Goal: Task Accomplishment & Management: Use online tool/utility

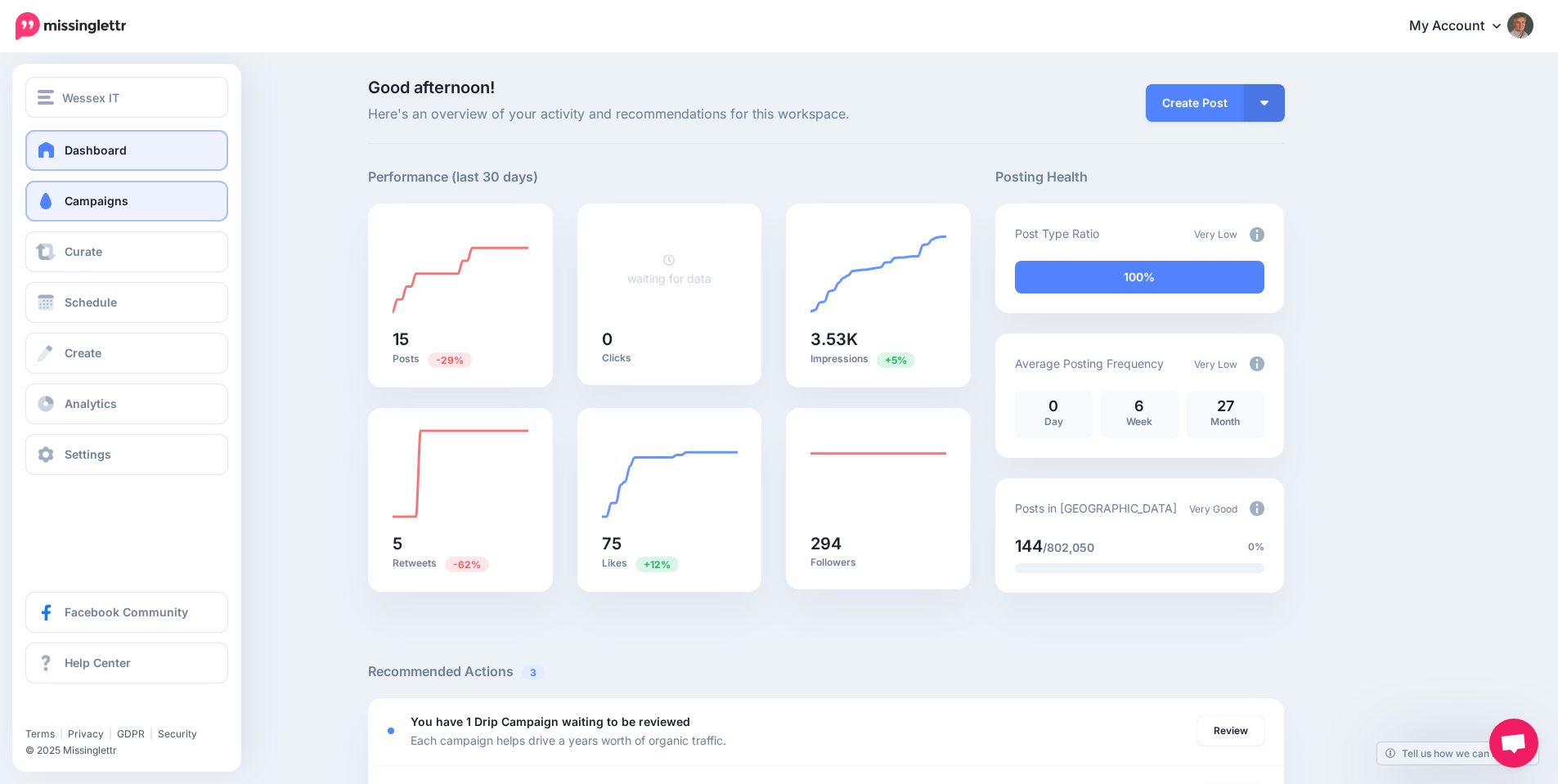
click at [86, 211] on link "Campaigns" at bounding box center [127, 200] width 203 height 41
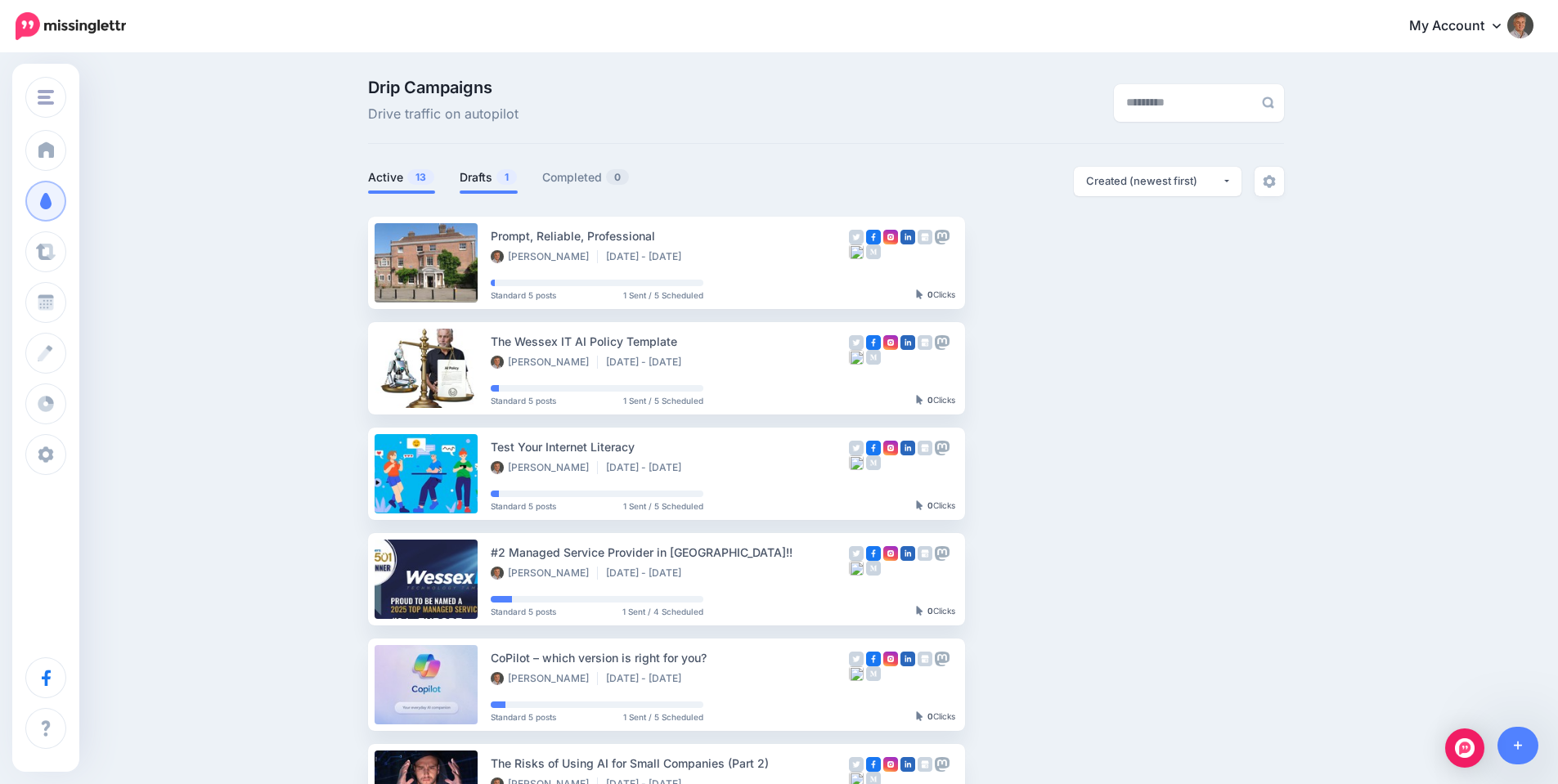
click at [494, 180] on link "Drafts 1" at bounding box center [489, 178] width 58 height 20
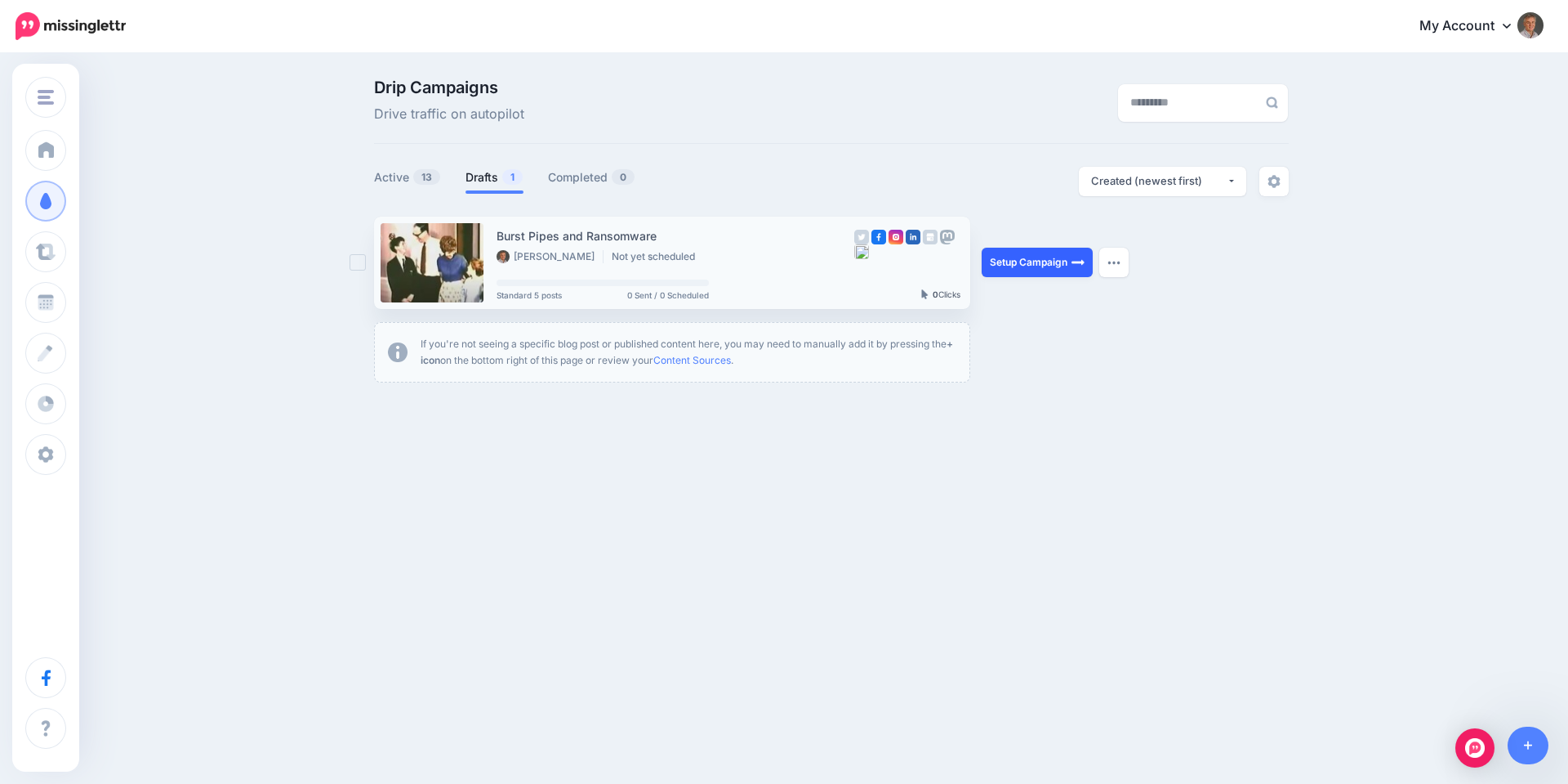
click at [1032, 265] on link "Setup Campaign" at bounding box center [1038, 262] width 111 height 29
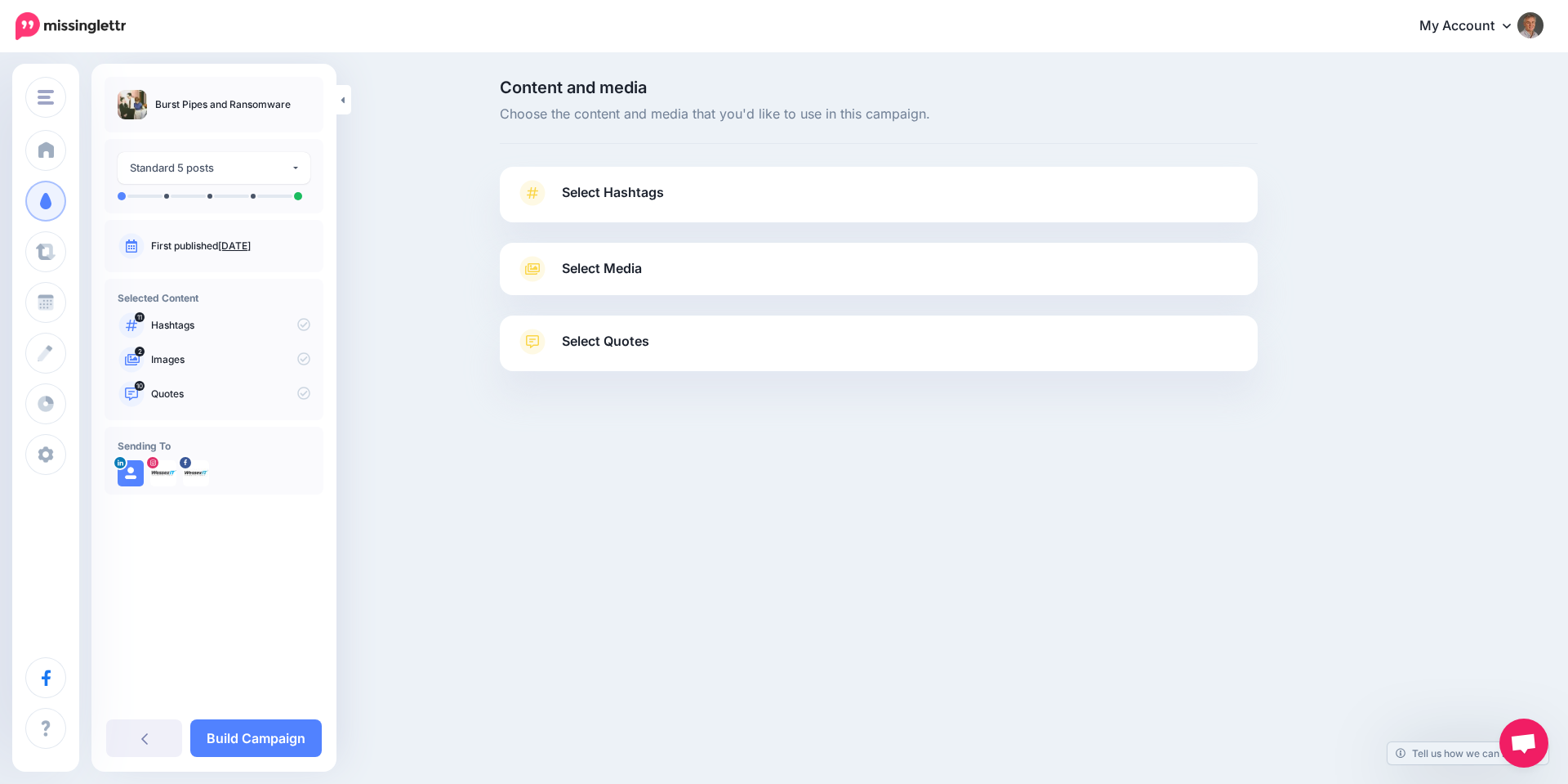
click at [613, 193] on span "Select Hashtags" at bounding box center [613, 192] width 102 height 22
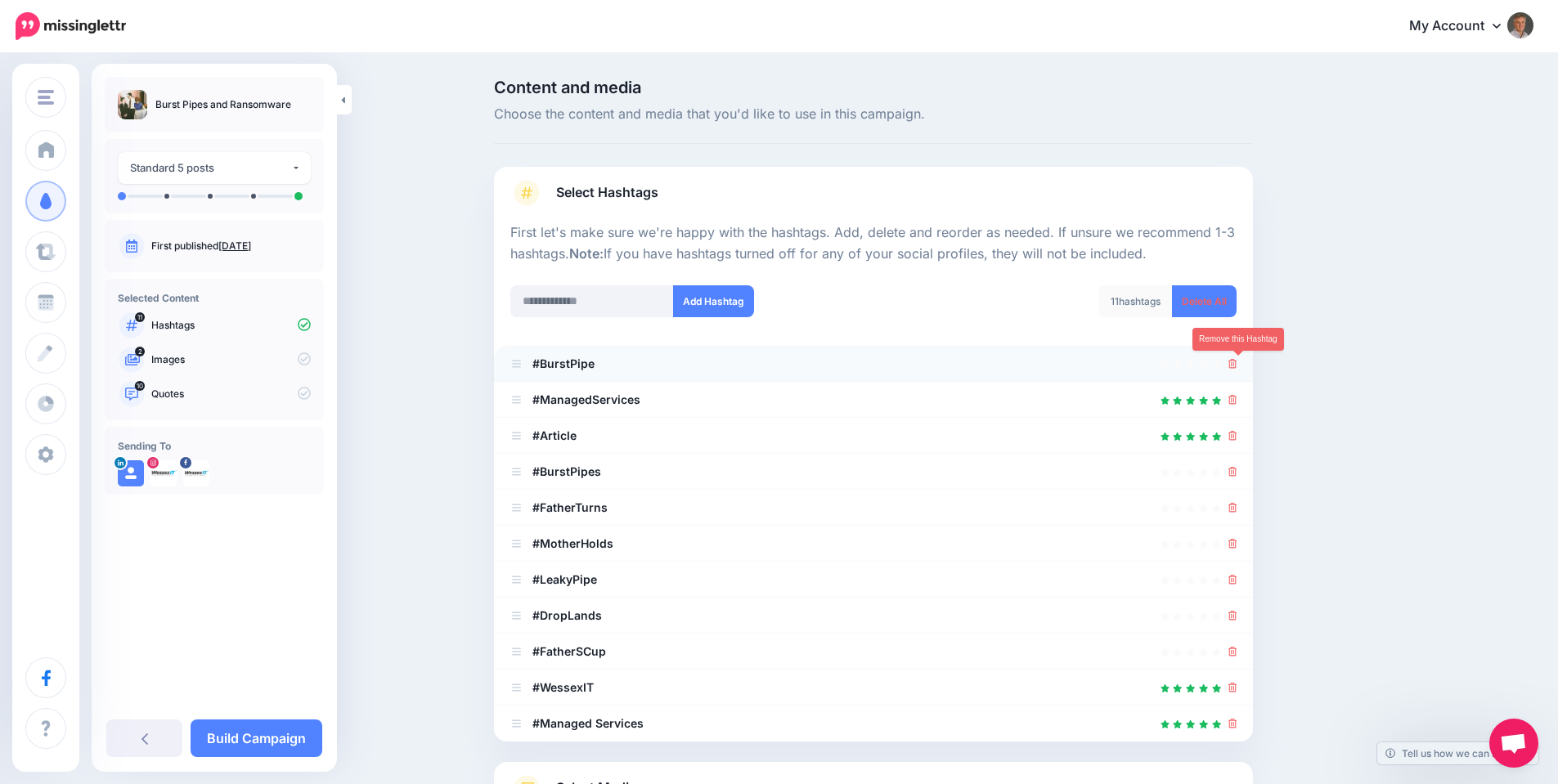
click at [1236, 366] on icon at bounding box center [1232, 364] width 9 height 10
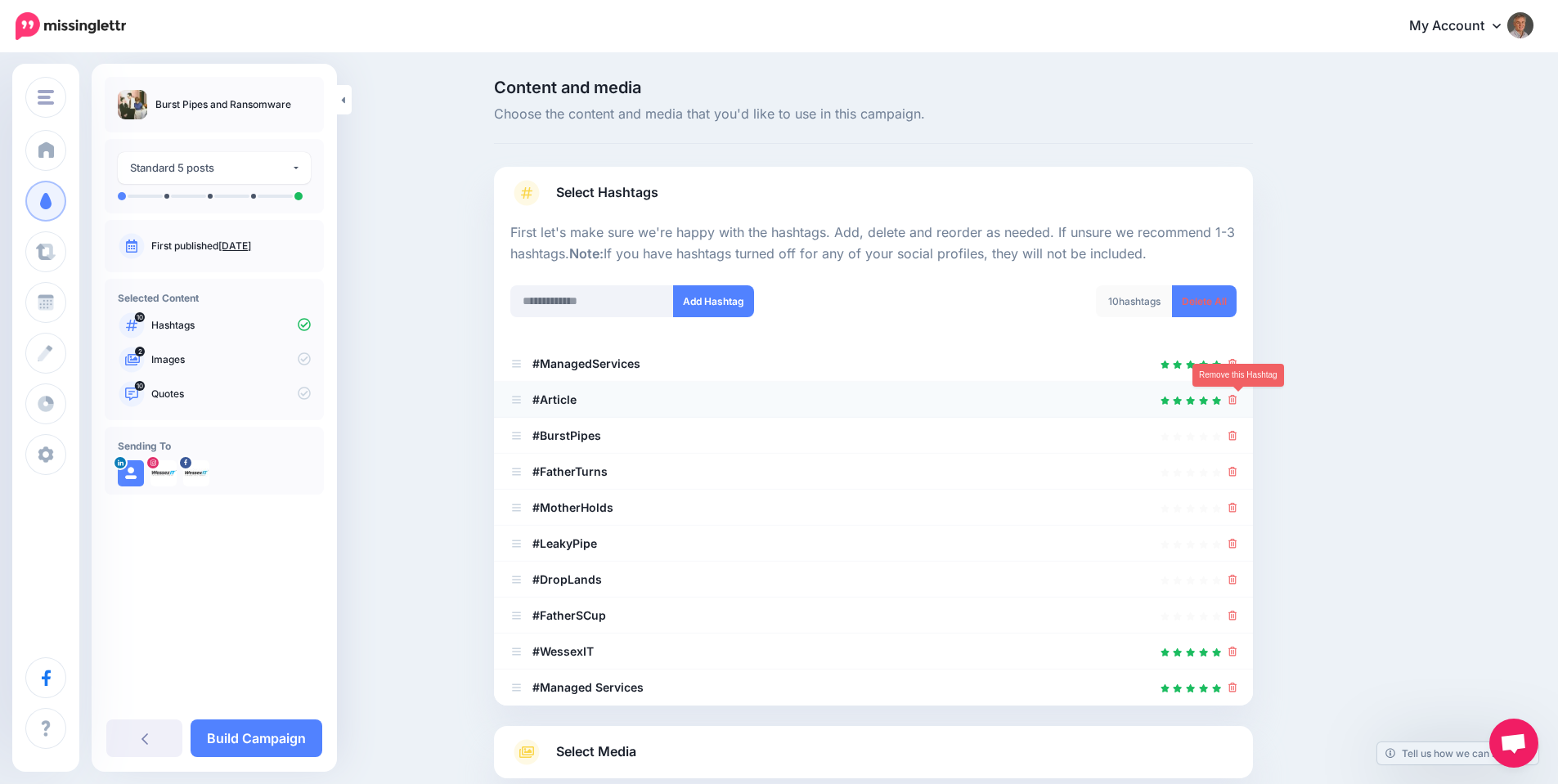
click at [1237, 398] on icon at bounding box center [1232, 399] width 9 height 10
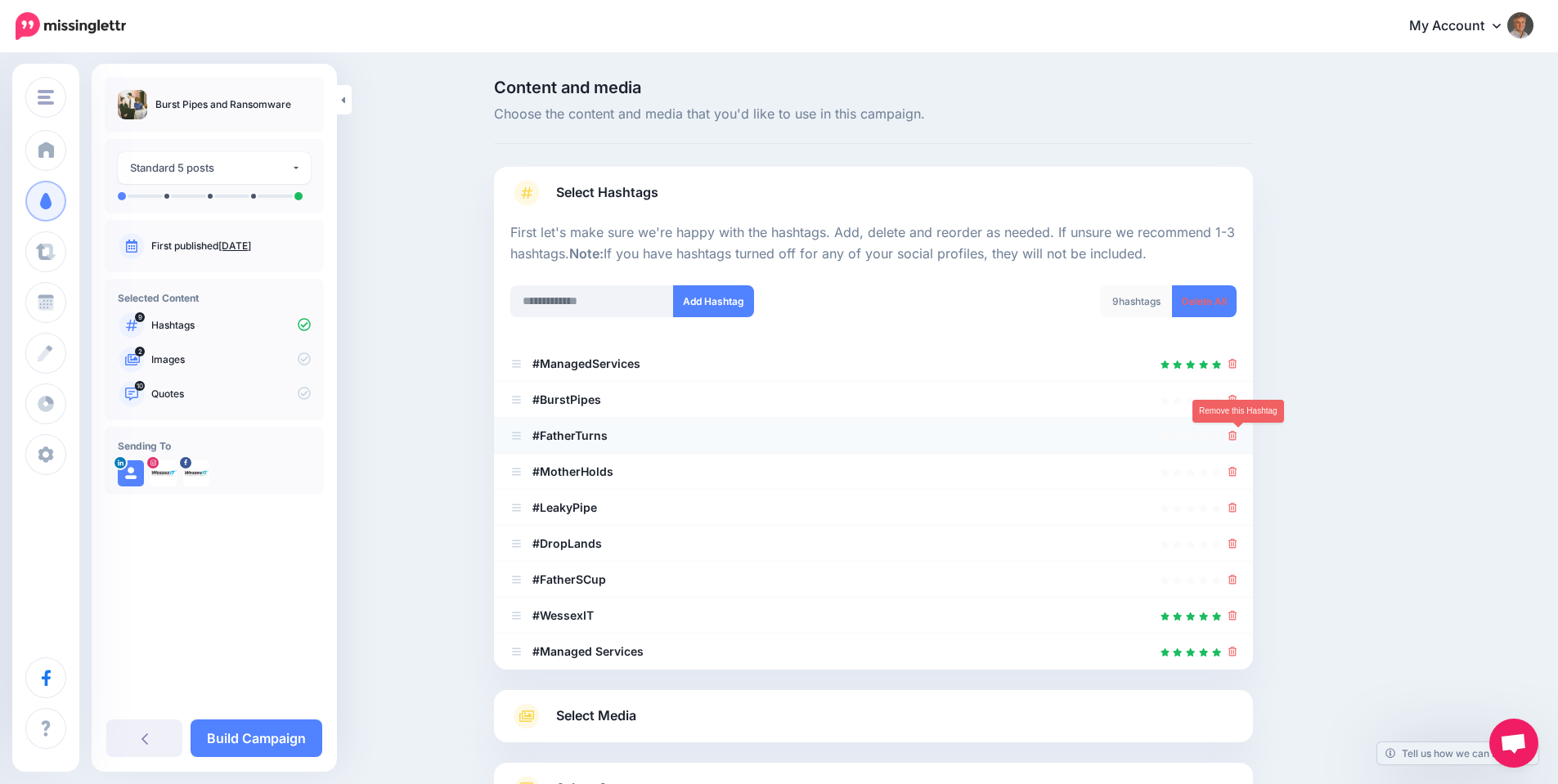
click at [1237, 434] on icon at bounding box center [1232, 436] width 9 height 10
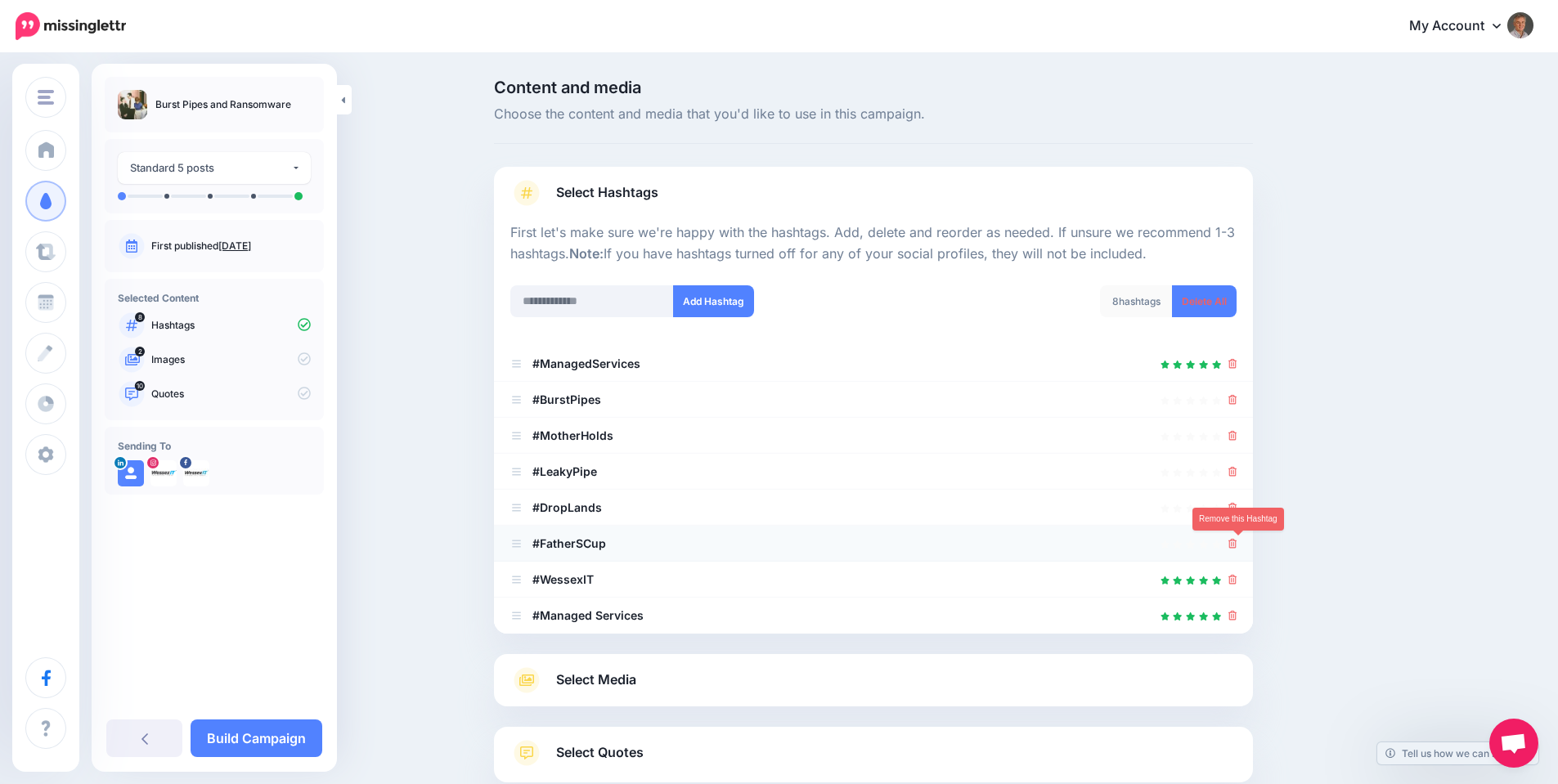
click at [1236, 541] on icon at bounding box center [1232, 543] width 9 height 10
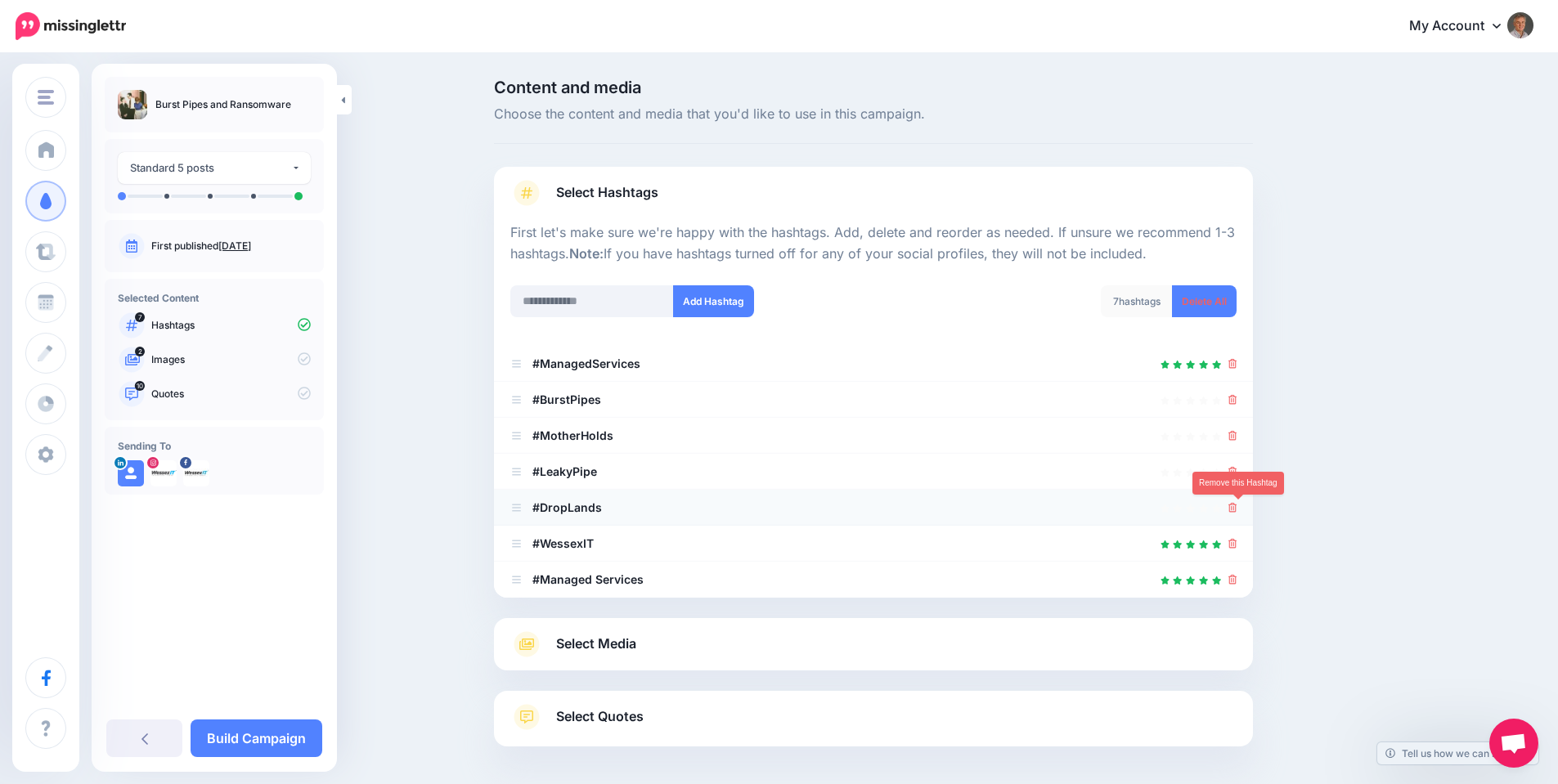
click at [1237, 508] on icon at bounding box center [1232, 507] width 9 height 10
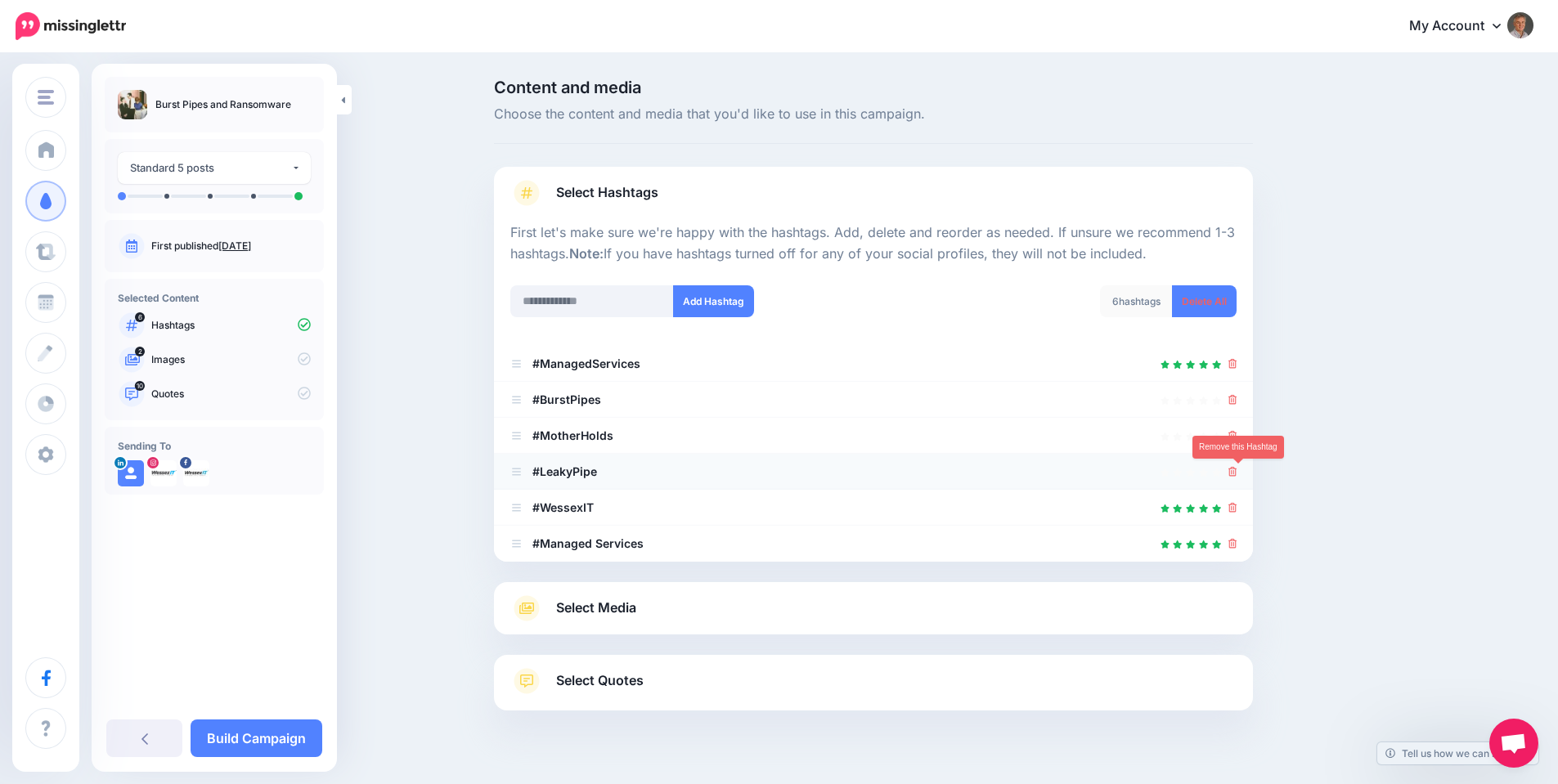
click at [1237, 477] on icon at bounding box center [1232, 472] width 9 height 10
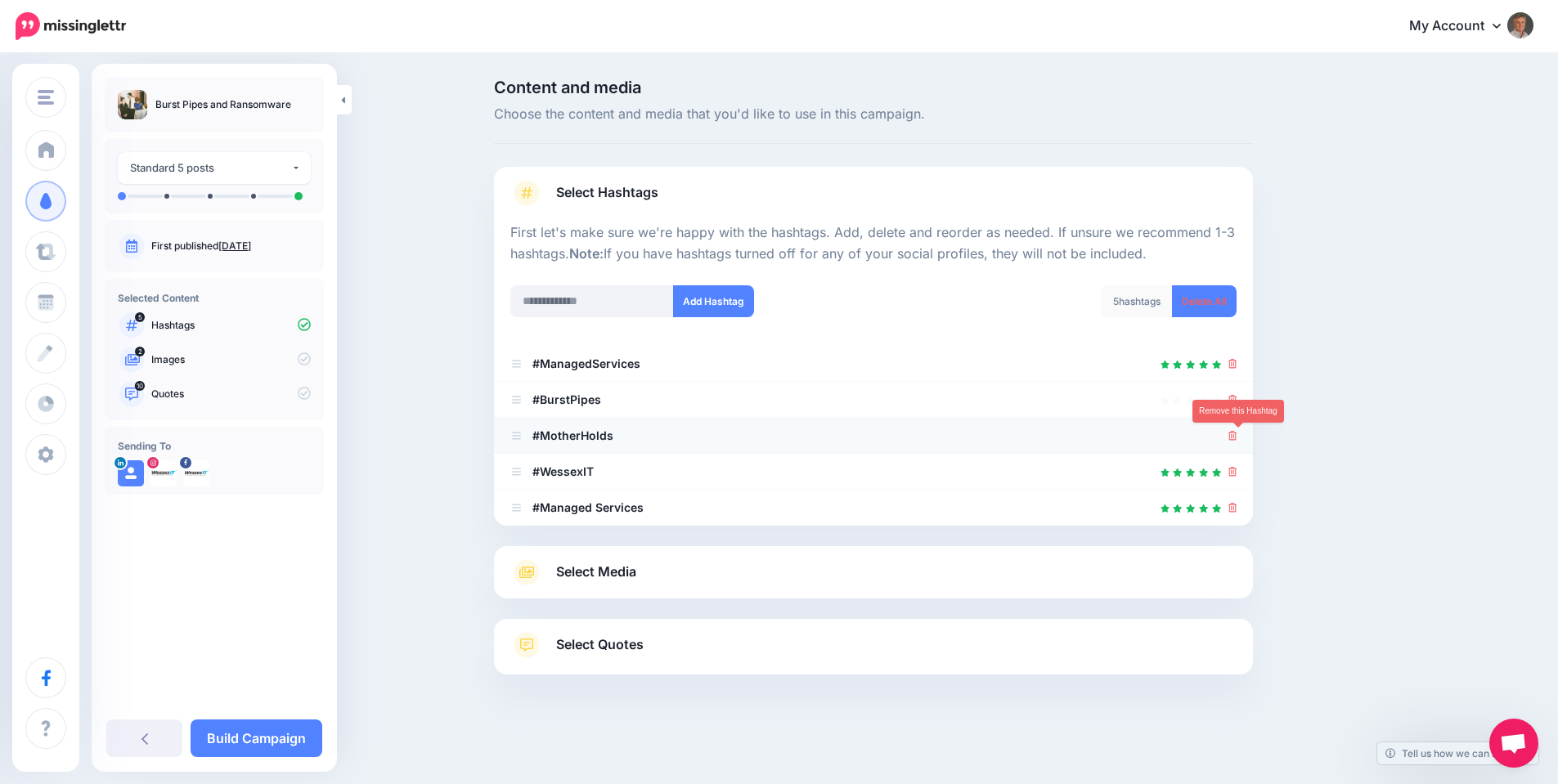
click at [1237, 438] on icon at bounding box center [1232, 436] width 9 height 10
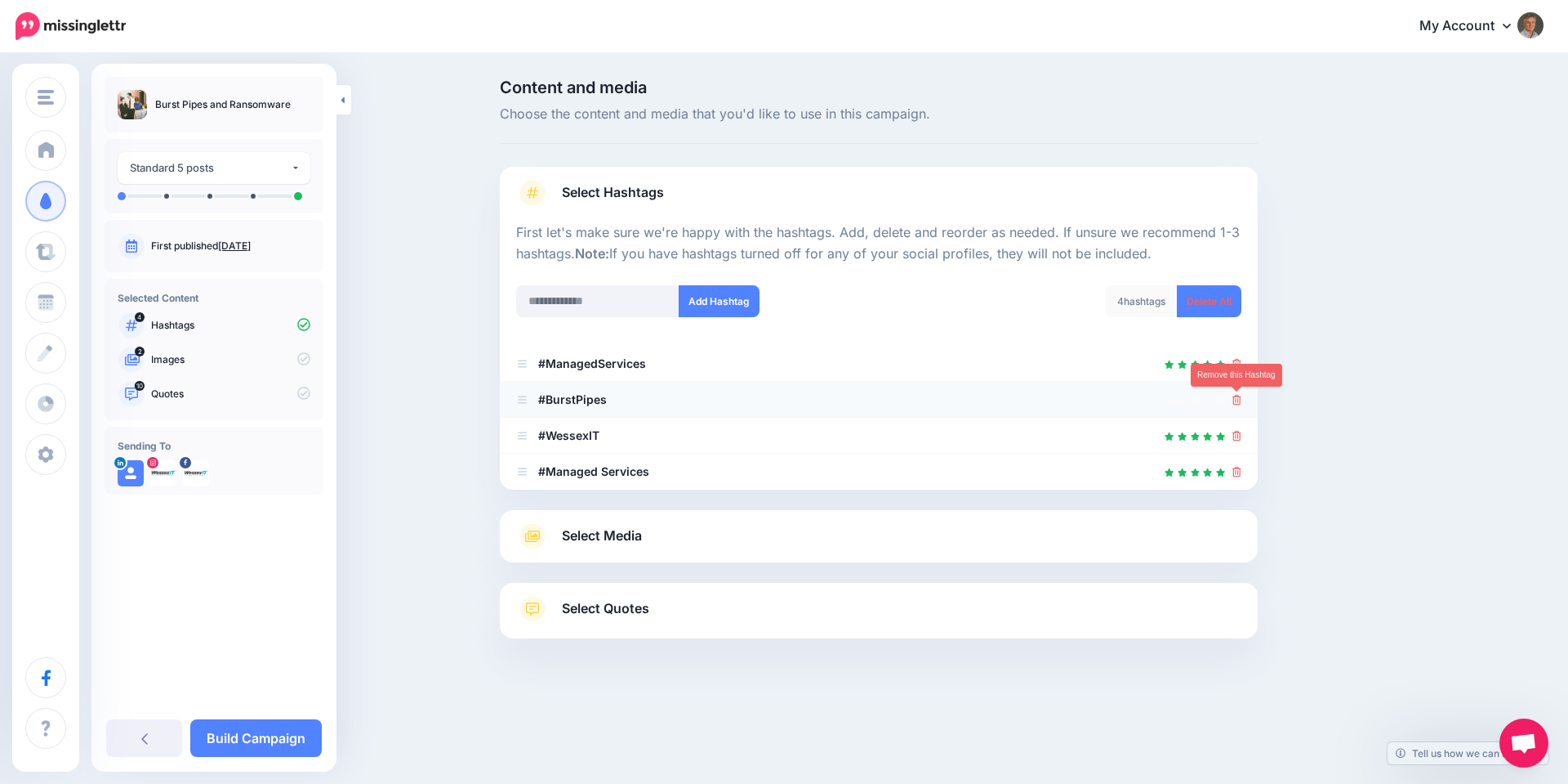
click at [1238, 401] on icon at bounding box center [1237, 399] width 9 height 10
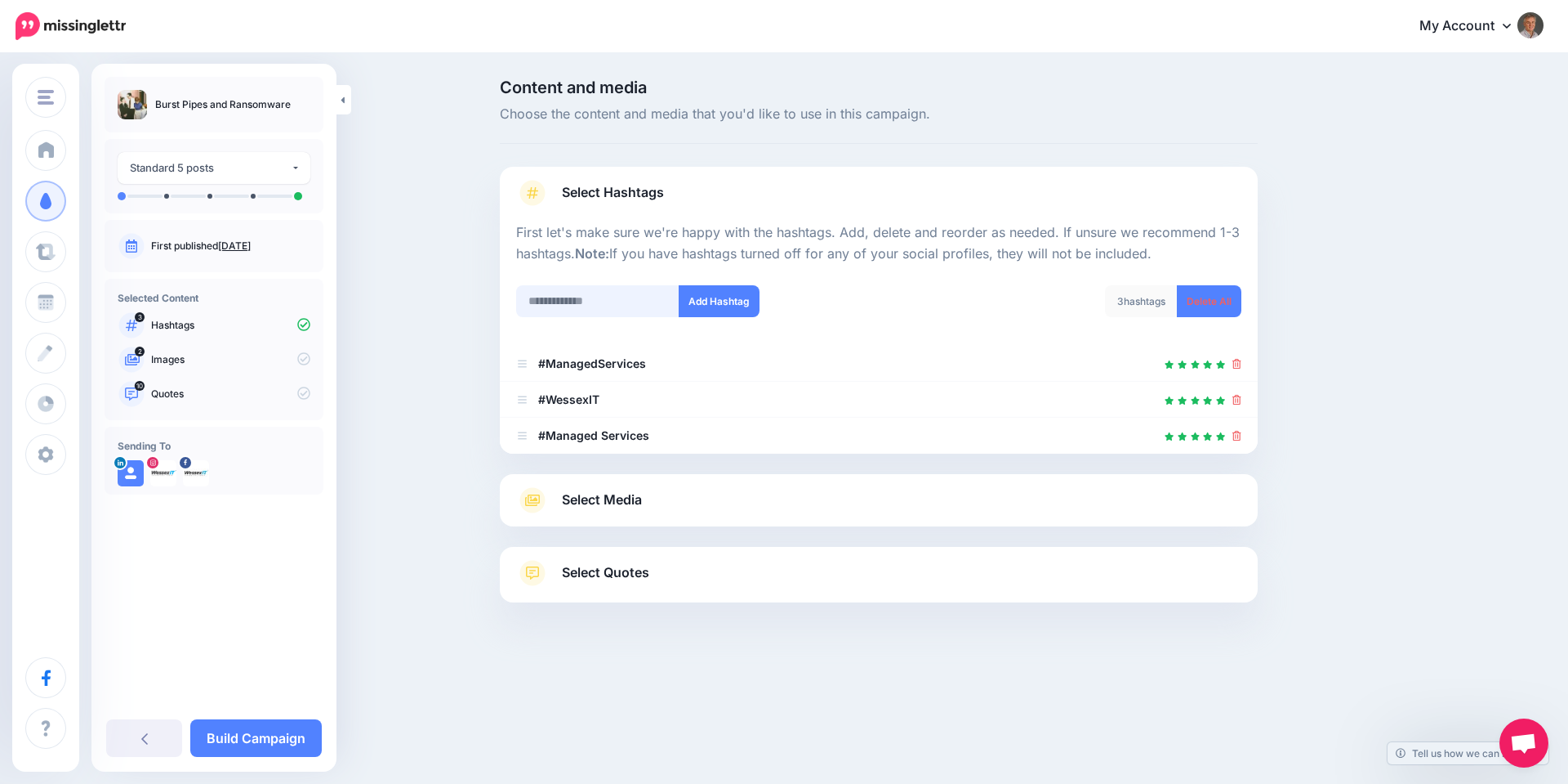
click at [603, 306] on input "text" at bounding box center [598, 301] width 164 height 32
type input "**********"
click at [719, 309] on button "Add Hashtag" at bounding box center [719, 301] width 81 height 32
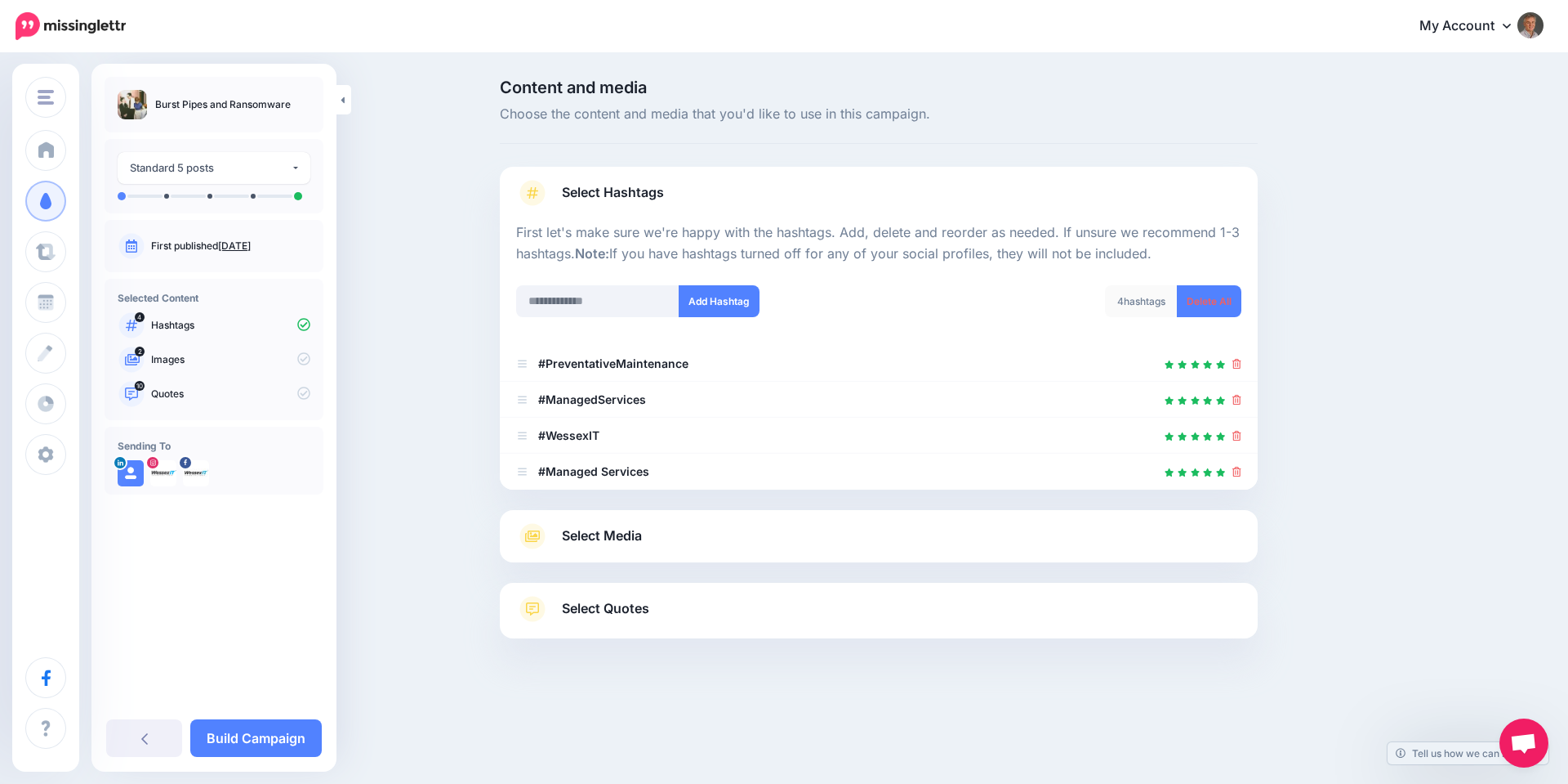
click at [622, 532] on span "Select Media" at bounding box center [602, 536] width 80 height 22
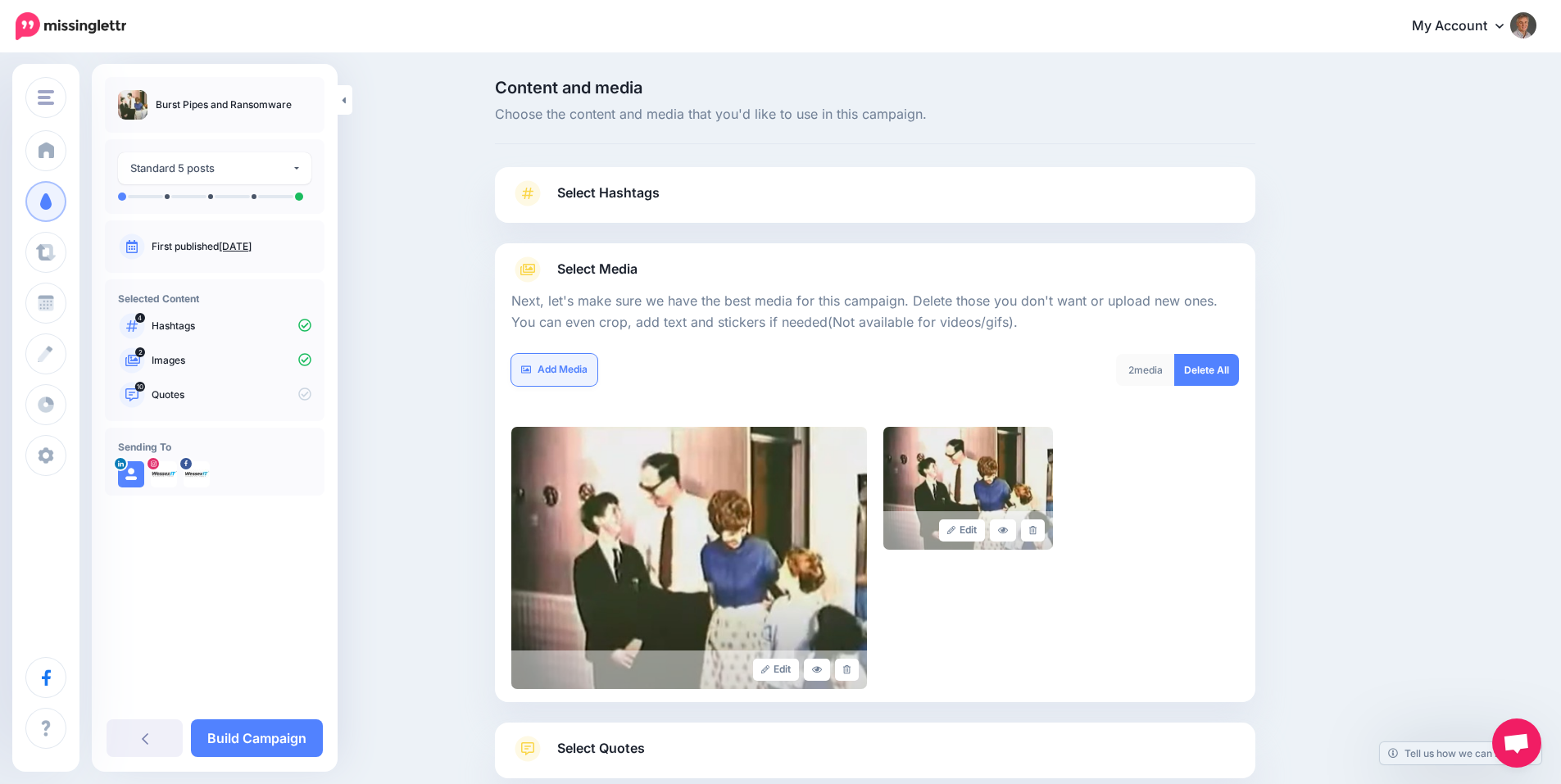
click at [574, 368] on link "Add Media" at bounding box center [554, 370] width 86 height 32
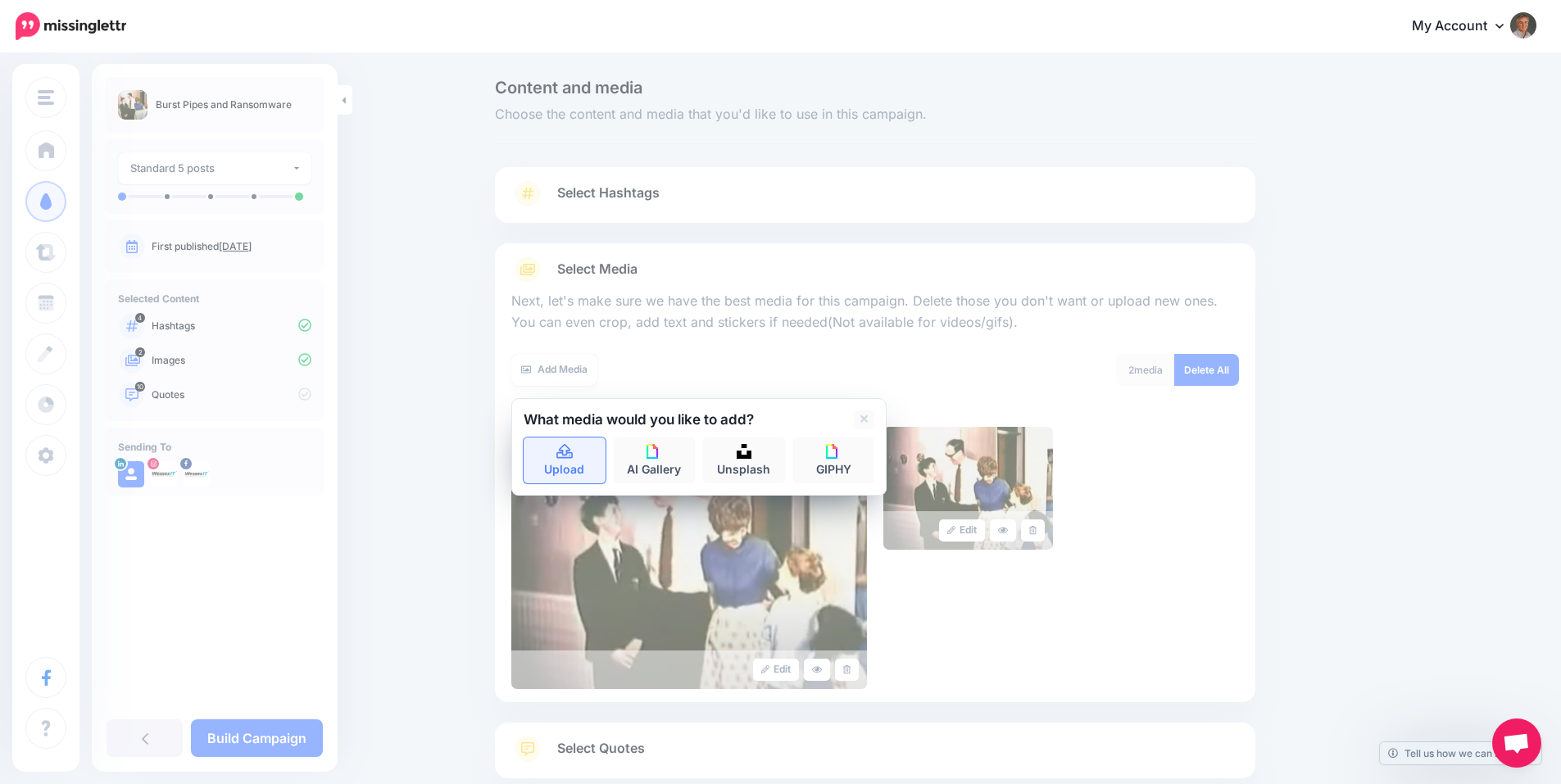
click at [586, 463] on link "Upload" at bounding box center [564, 459] width 82 height 46
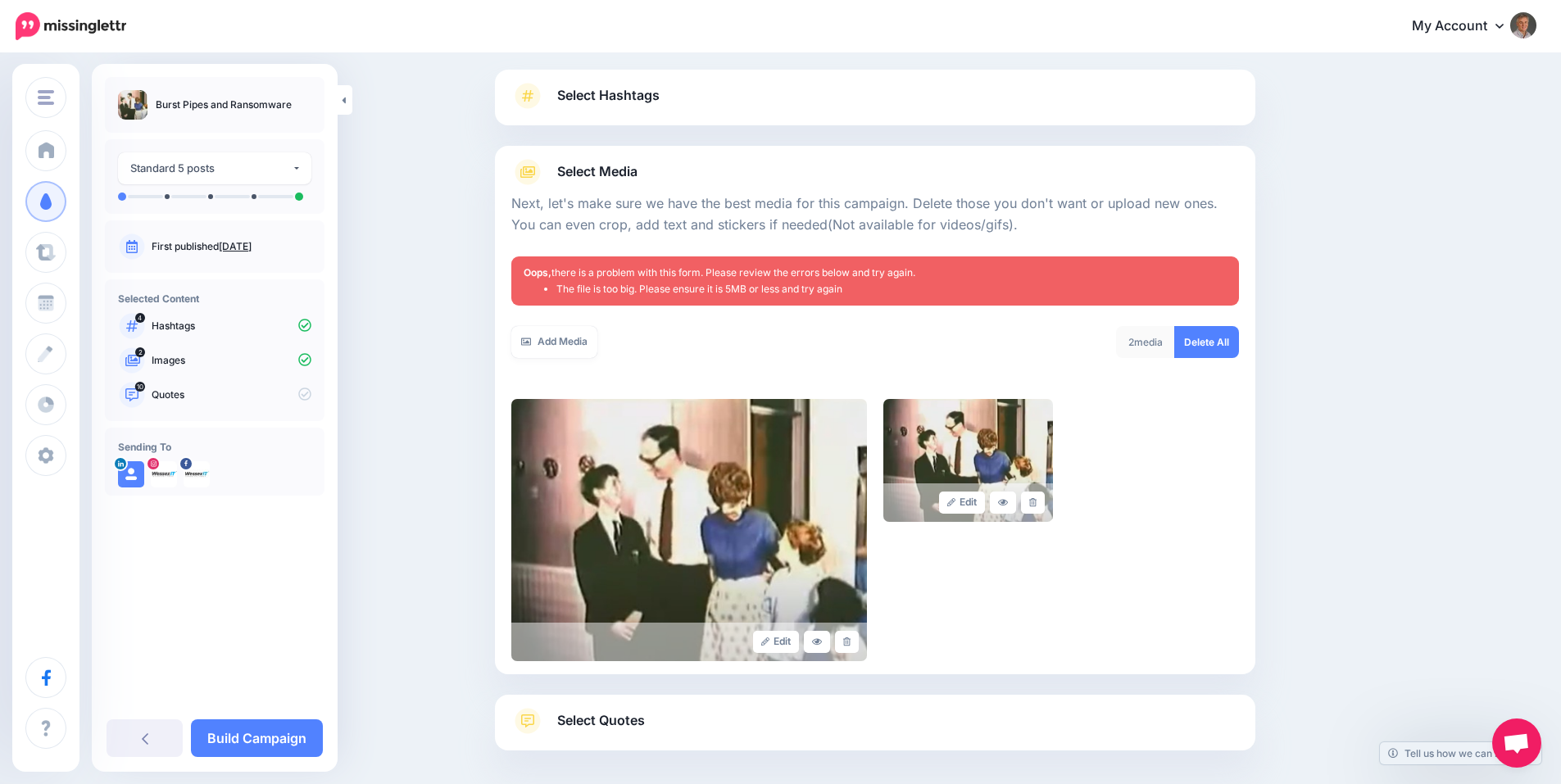
scroll to position [171, 0]
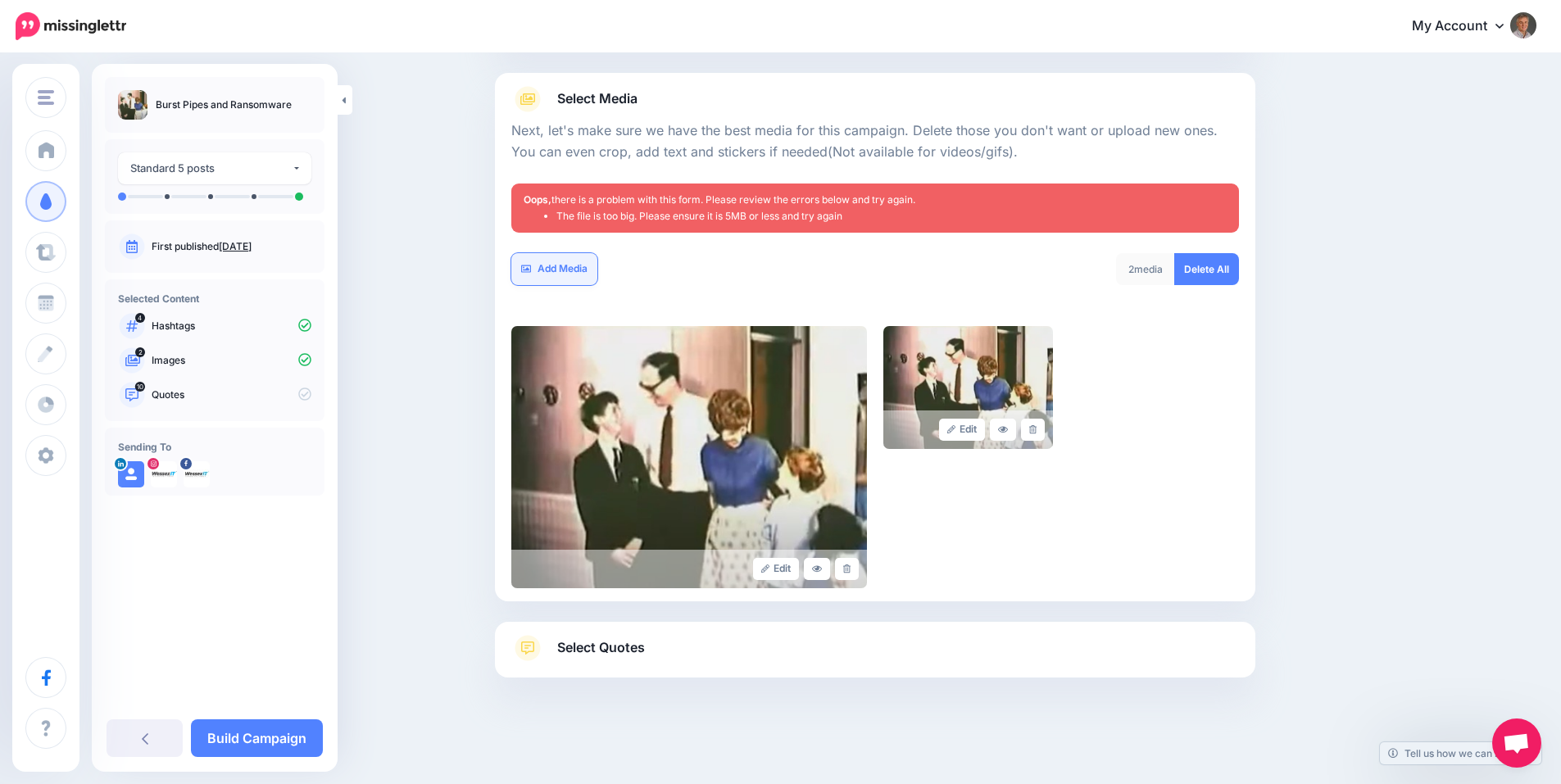
click at [584, 261] on link "Add Media" at bounding box center [554, 269] width 86 height 32
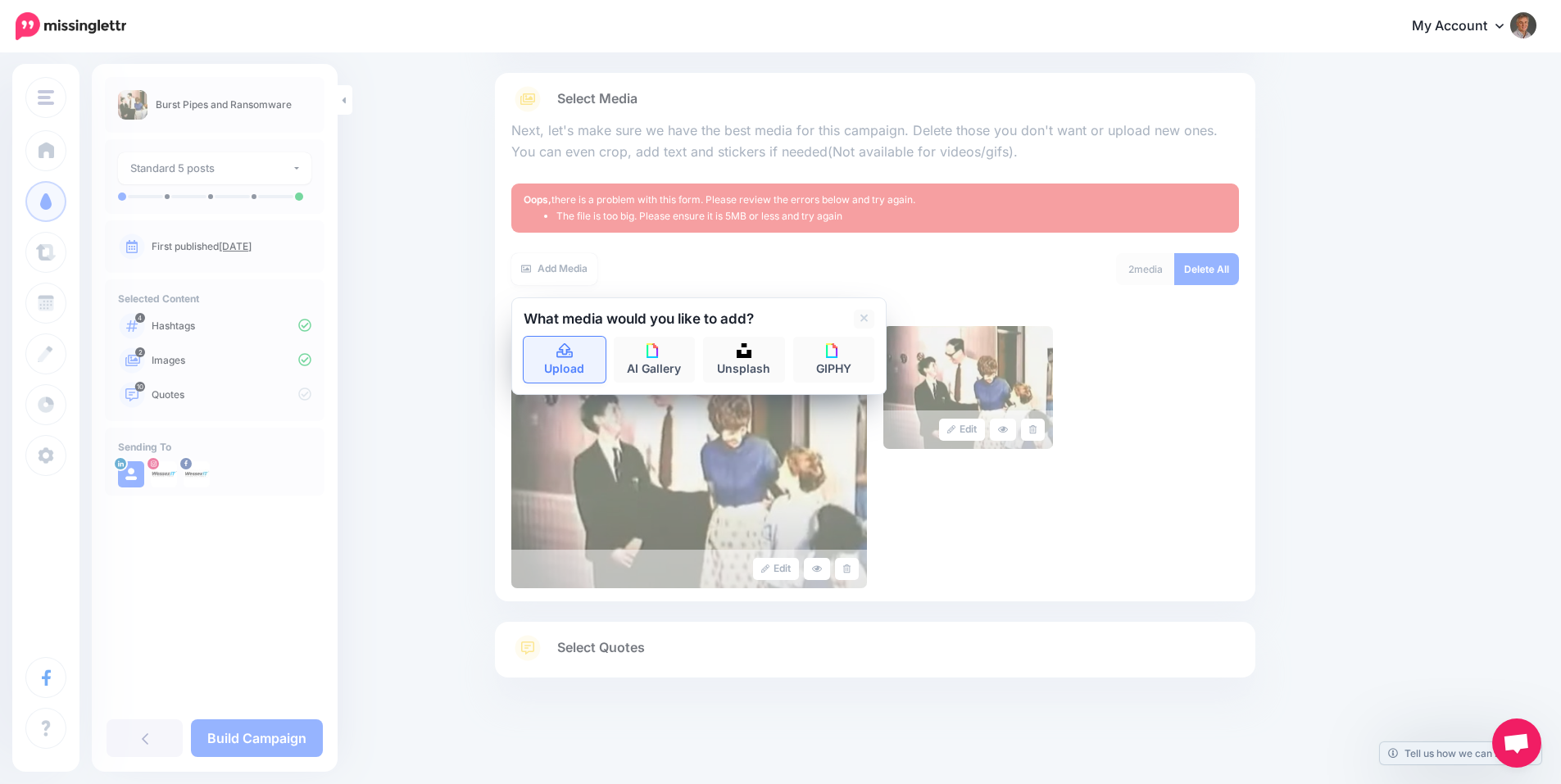
click at [580, 356] on link "Upload" at bounding box center [564, 359] width 82 height 46
click at [958, 251] on form "Next, let's make sure we have the best media for this campaign. Delete those yo…" at bounding box center [875, 350] width 728 height 476
click at [573, 356] on icon at bounding box center [564, 350] width 17 height 15
drag, startPoint x: 1352, startPoint y: 474, endPoint x: 1325, endPoint y: 459, distance: 30.9
click at [1350, 472] on div "Content and media Choose the content and media that you'd like to use in this c…" at bounding box center [954, 334] width 942 height 850
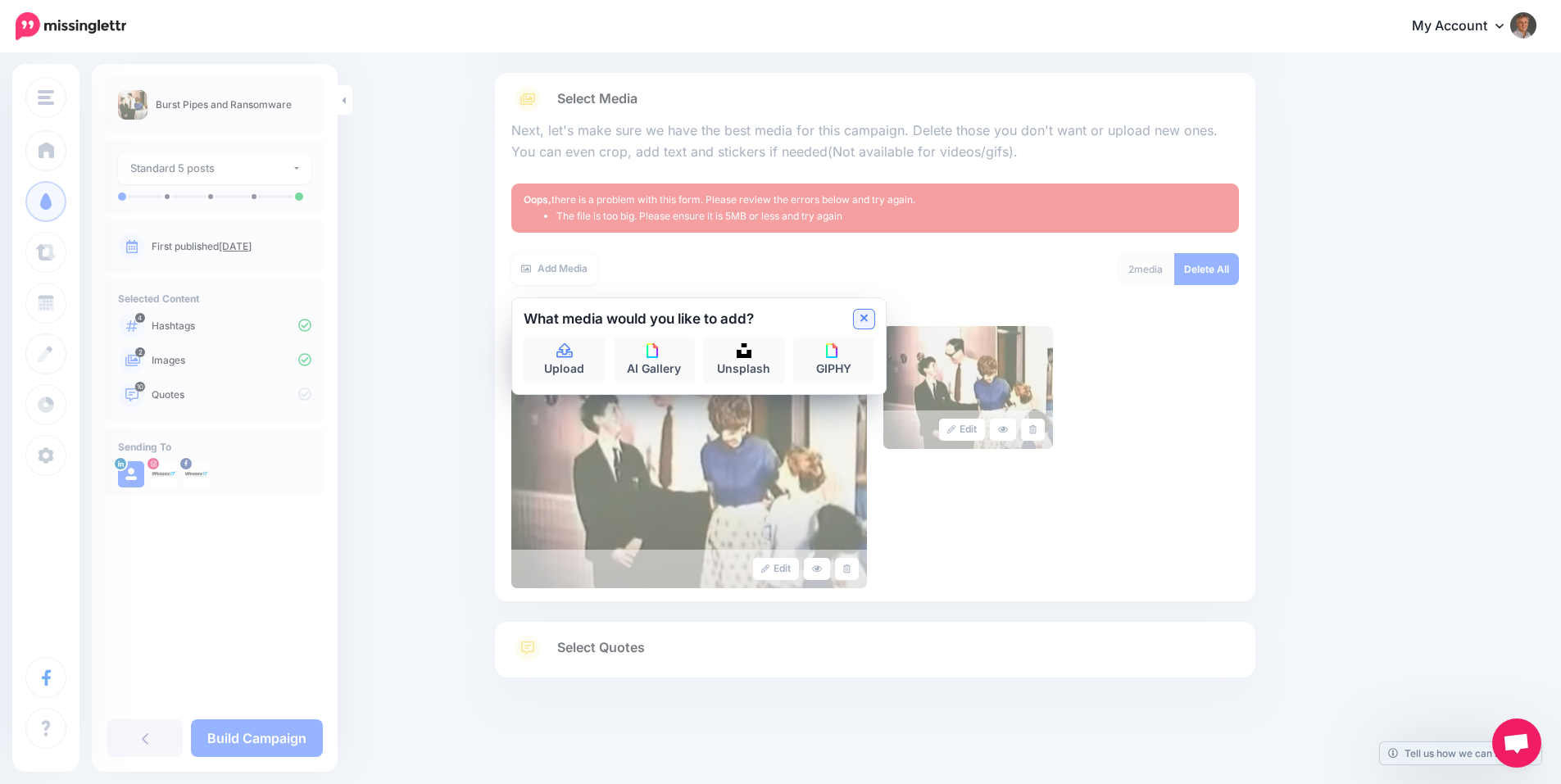
click at [864, 320] on link at bounding box center [863, 319] width 21 height 19
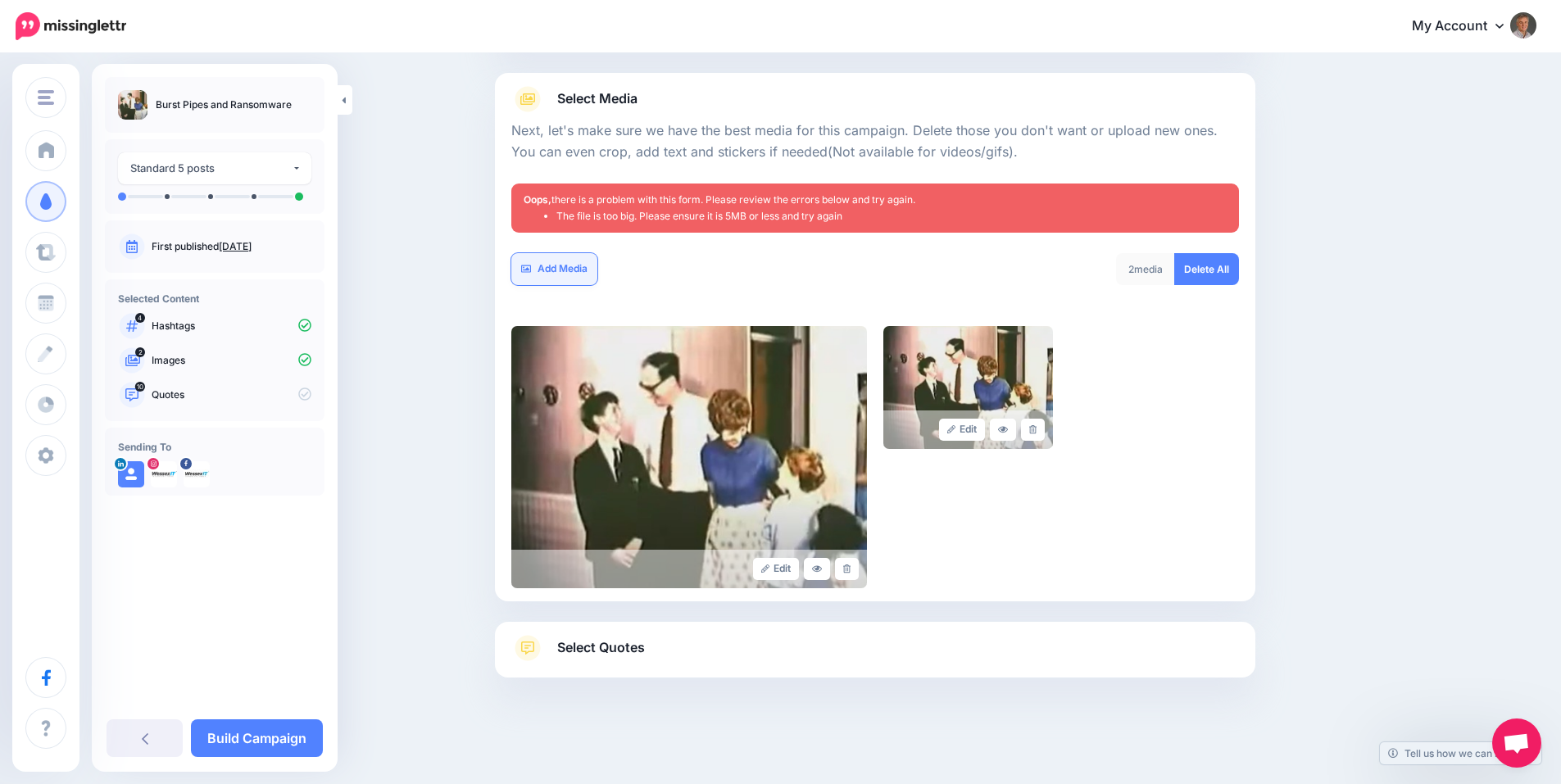
click at [582, 269] on link "Add Media" at bounding box center [554, 269] width 86 height 32
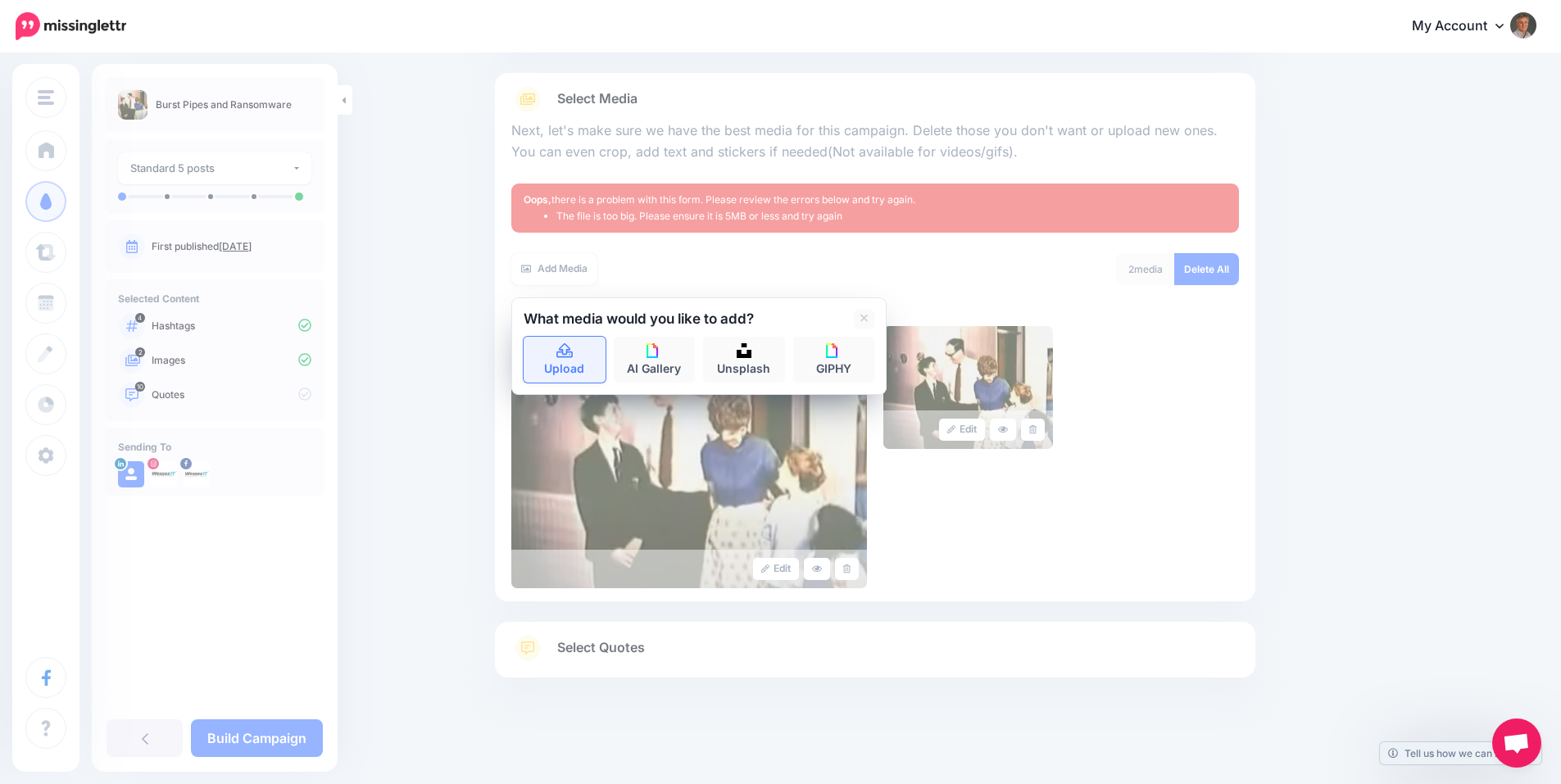
click at [569, 360] on link "Upload" at bounding box center [564, 359] width 82 height 46
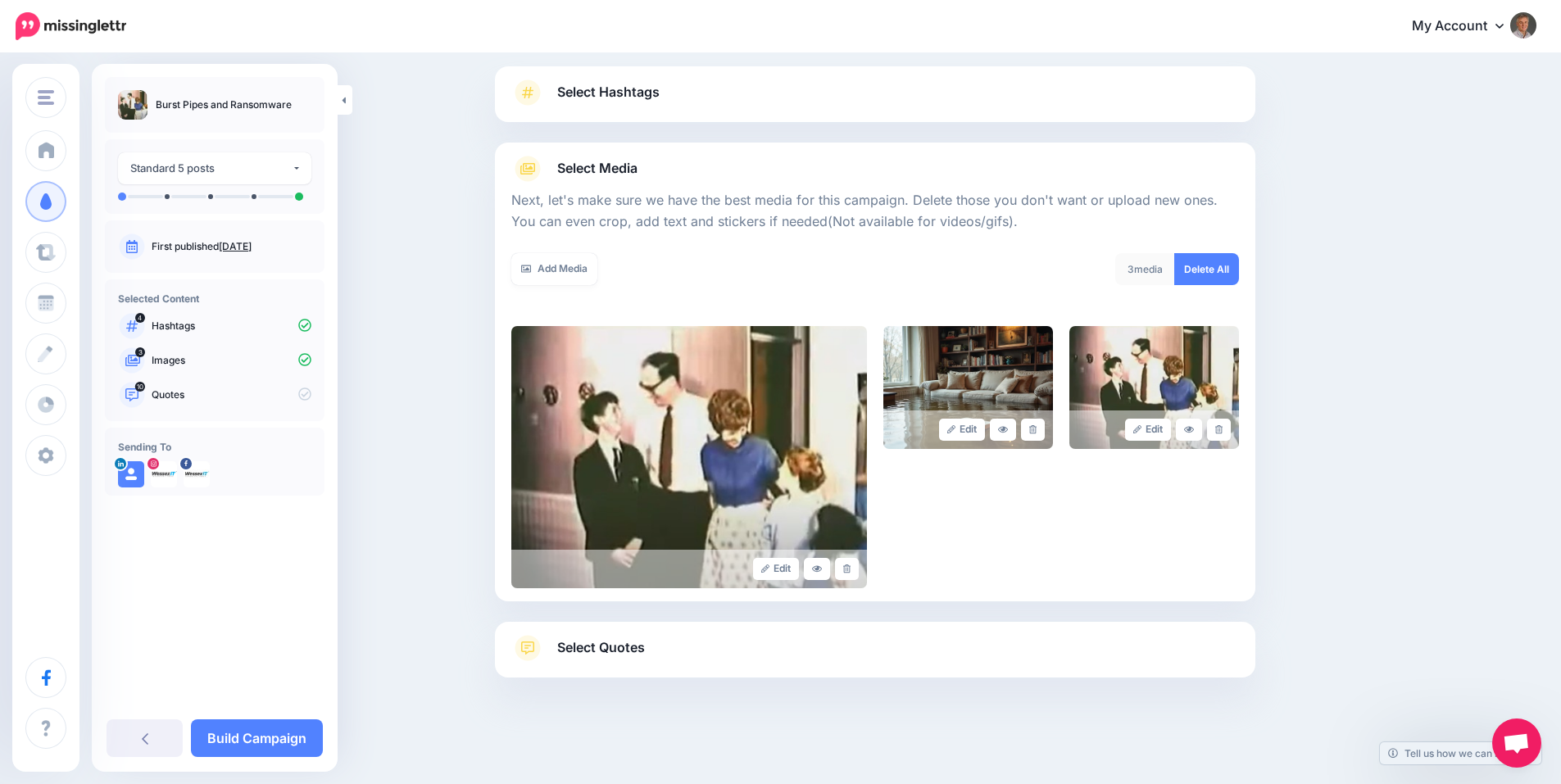
click at [618, 643] on span "Select Quotes" at bounding box center [600, 648] width 87 height 22
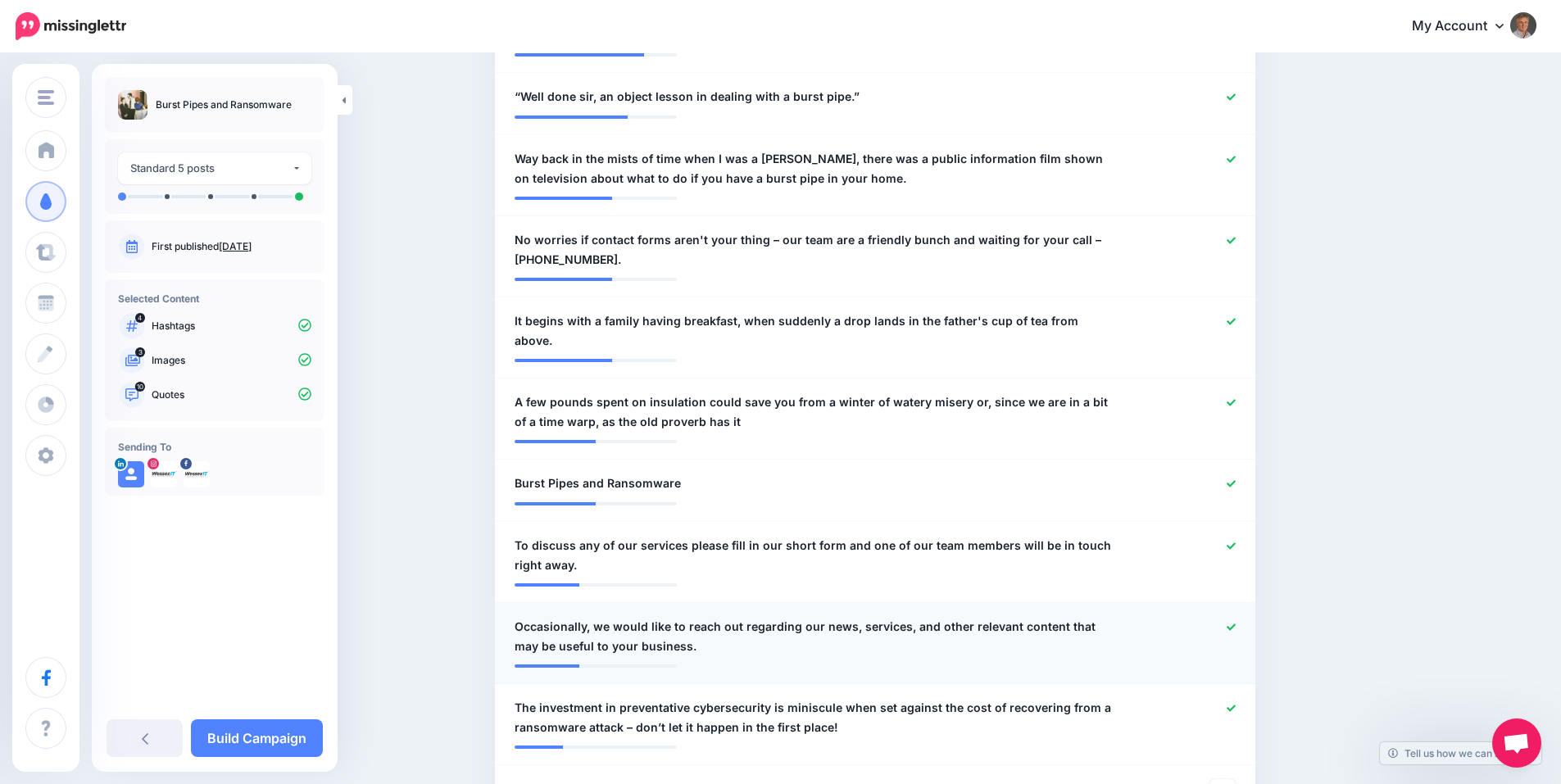
scroll to position [300, 0]
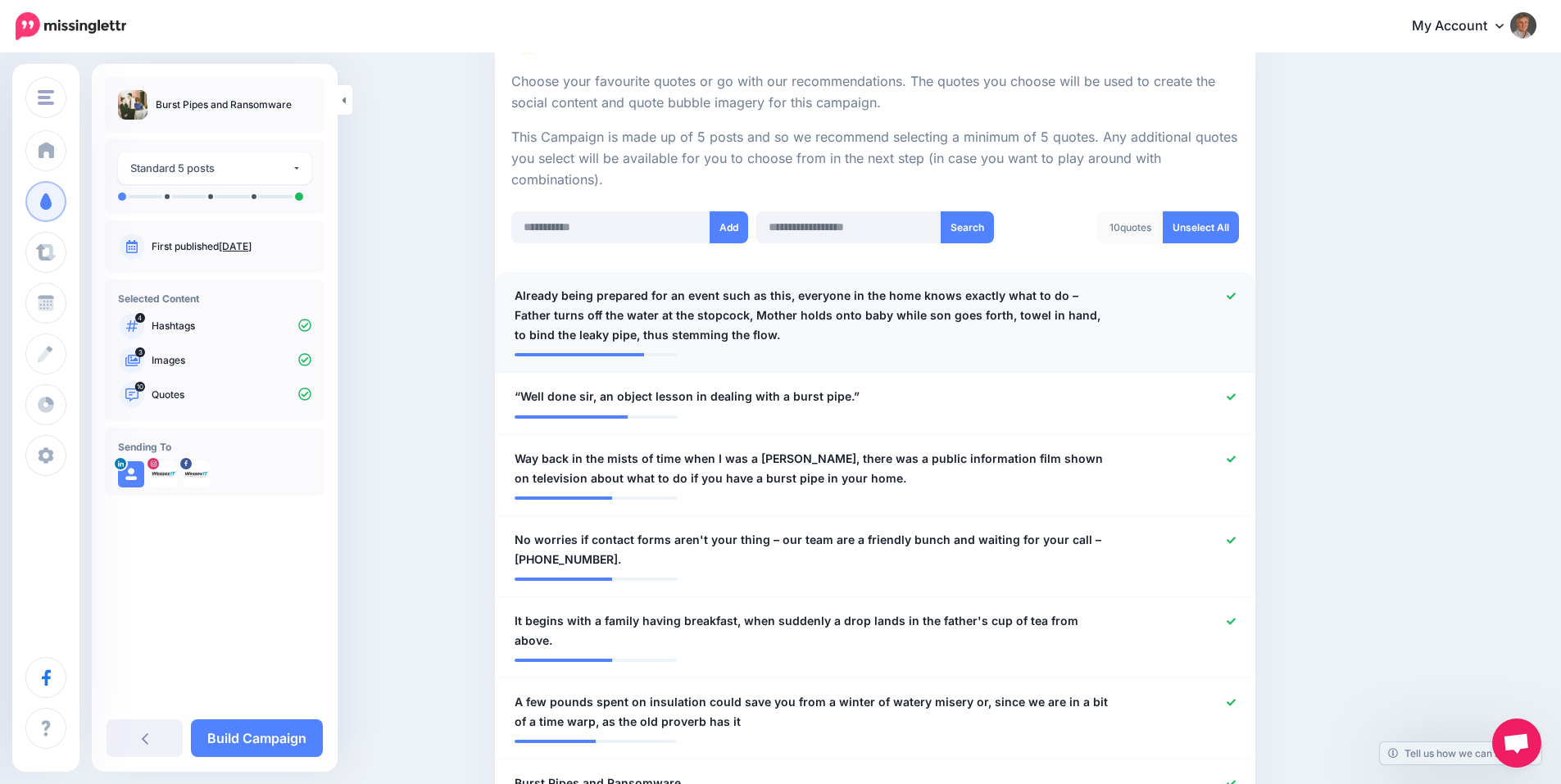
click at [1235, 294] on icon at bounding box center [1230, 295] width 9 height 9
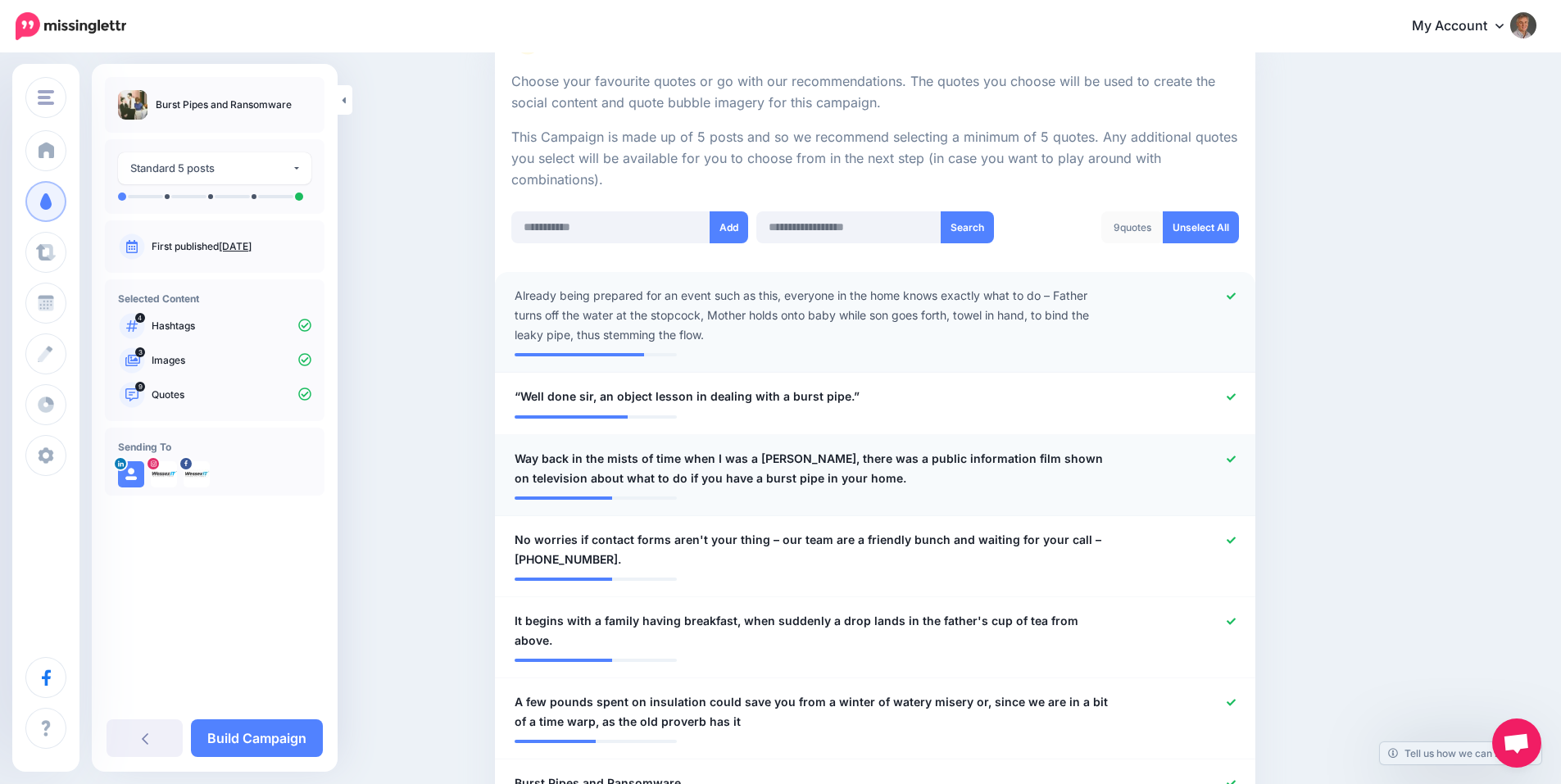
click at [1235, 460] on icon at bounding box center [1230, 459] width 9 height 7
click at [1209, 230] on link "Unselect All" at bounding box center [1201, 227] width 77 height 32
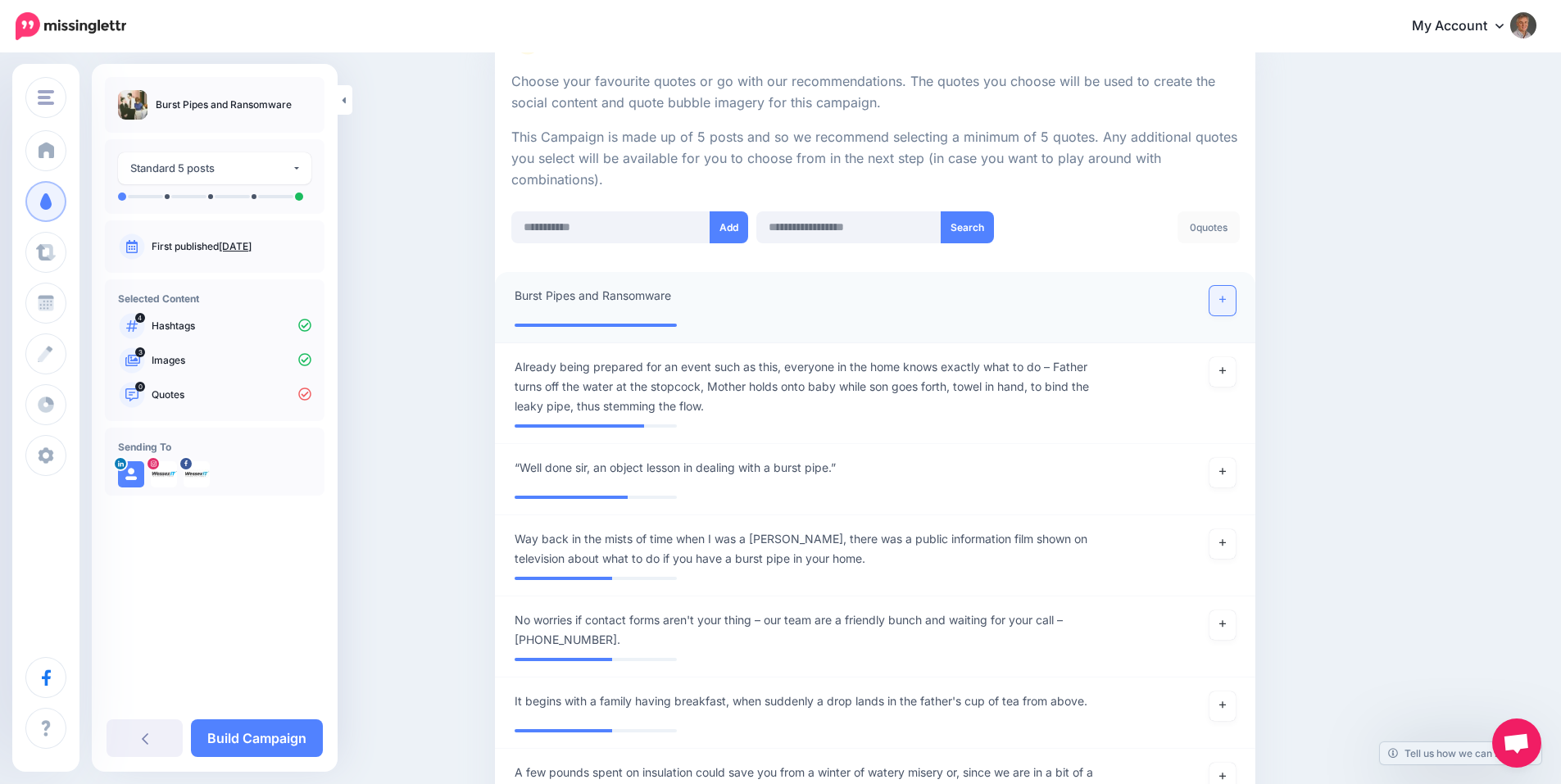
click at [1225, 300] on icon at bounding box center [1222, 300] width 7 height 7
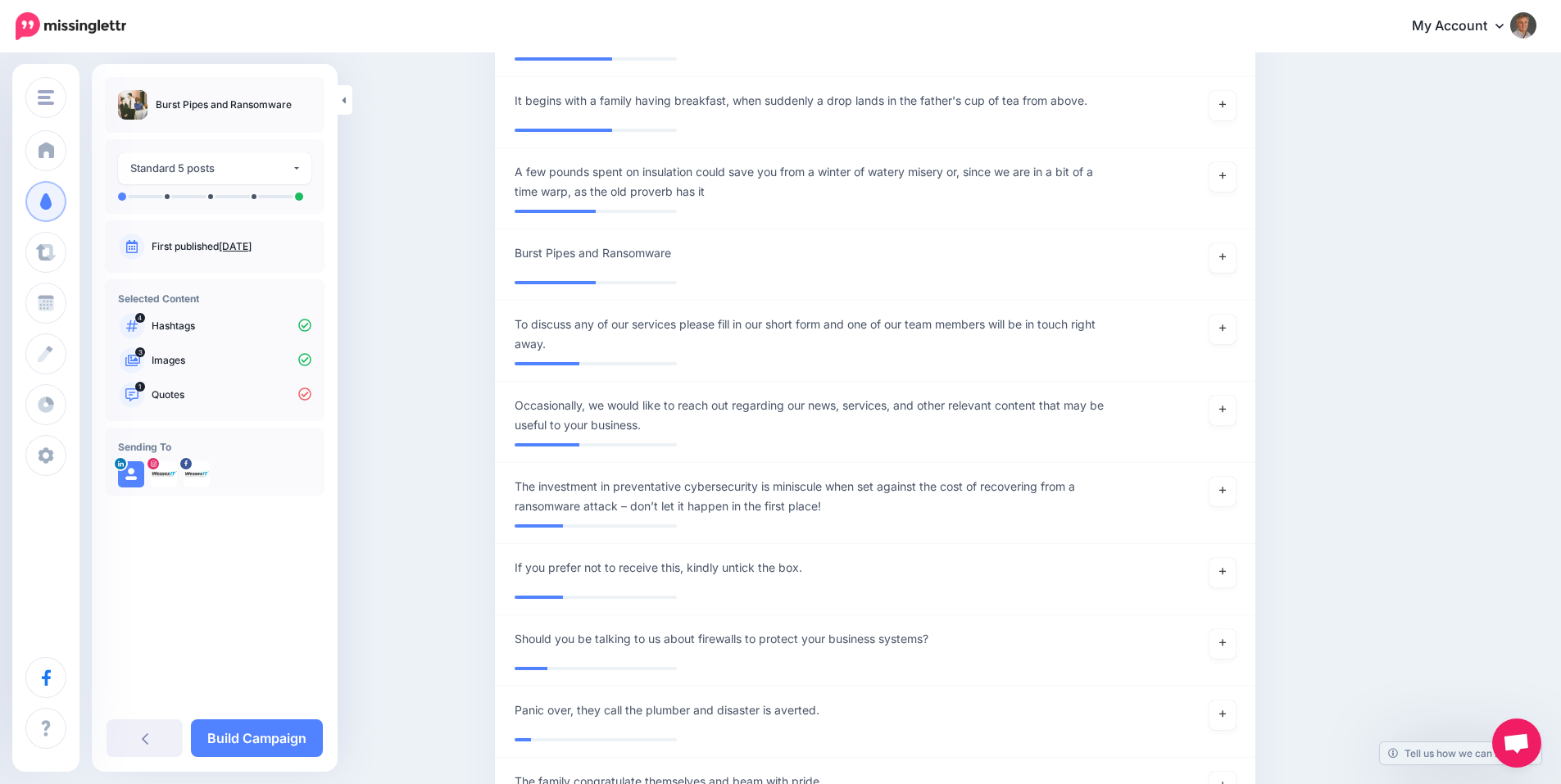
scroll to position [1202, 0]
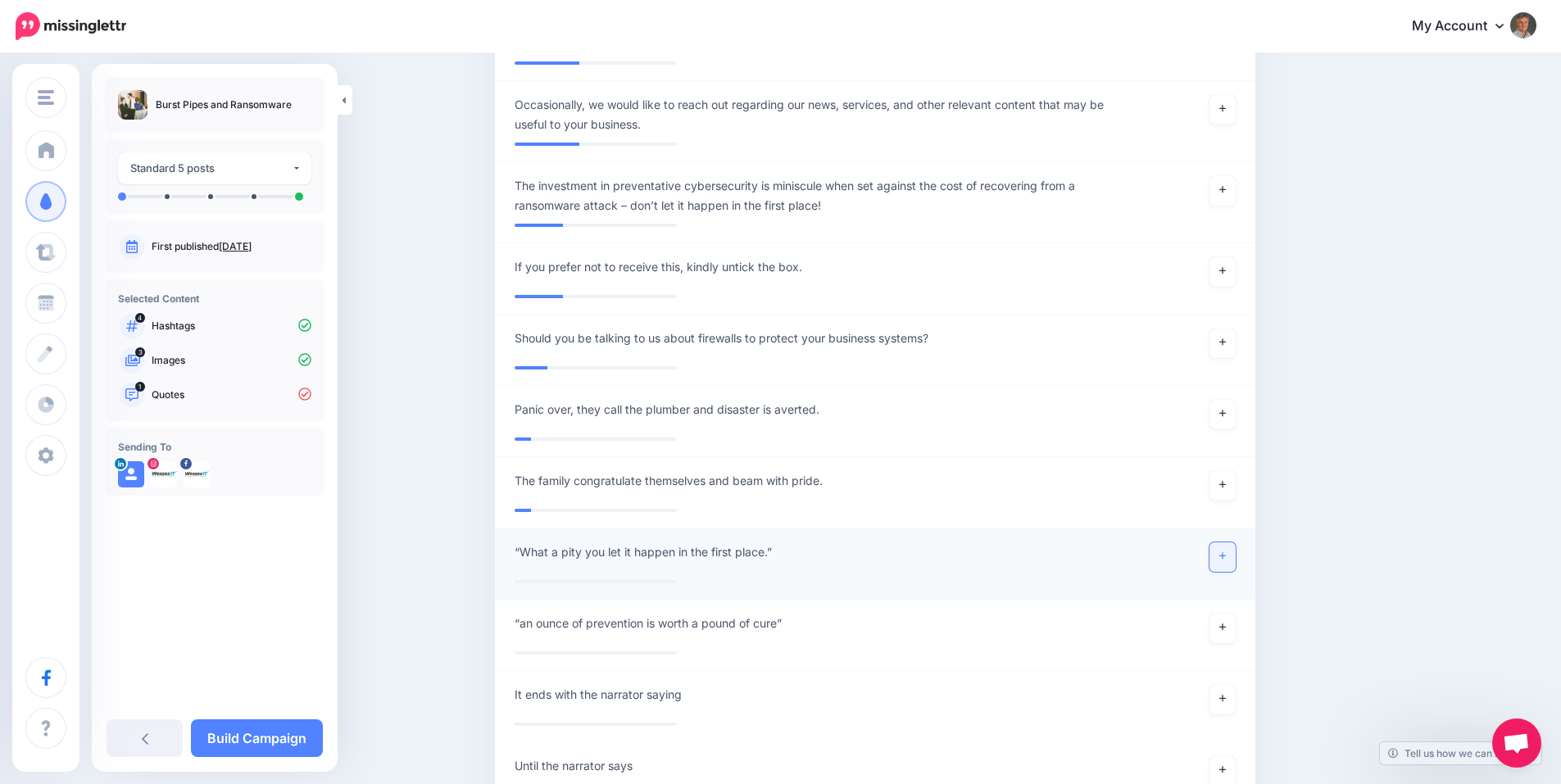
click at [1225, 558] on icon at bounding box center [1222, 555] width 7 height 9
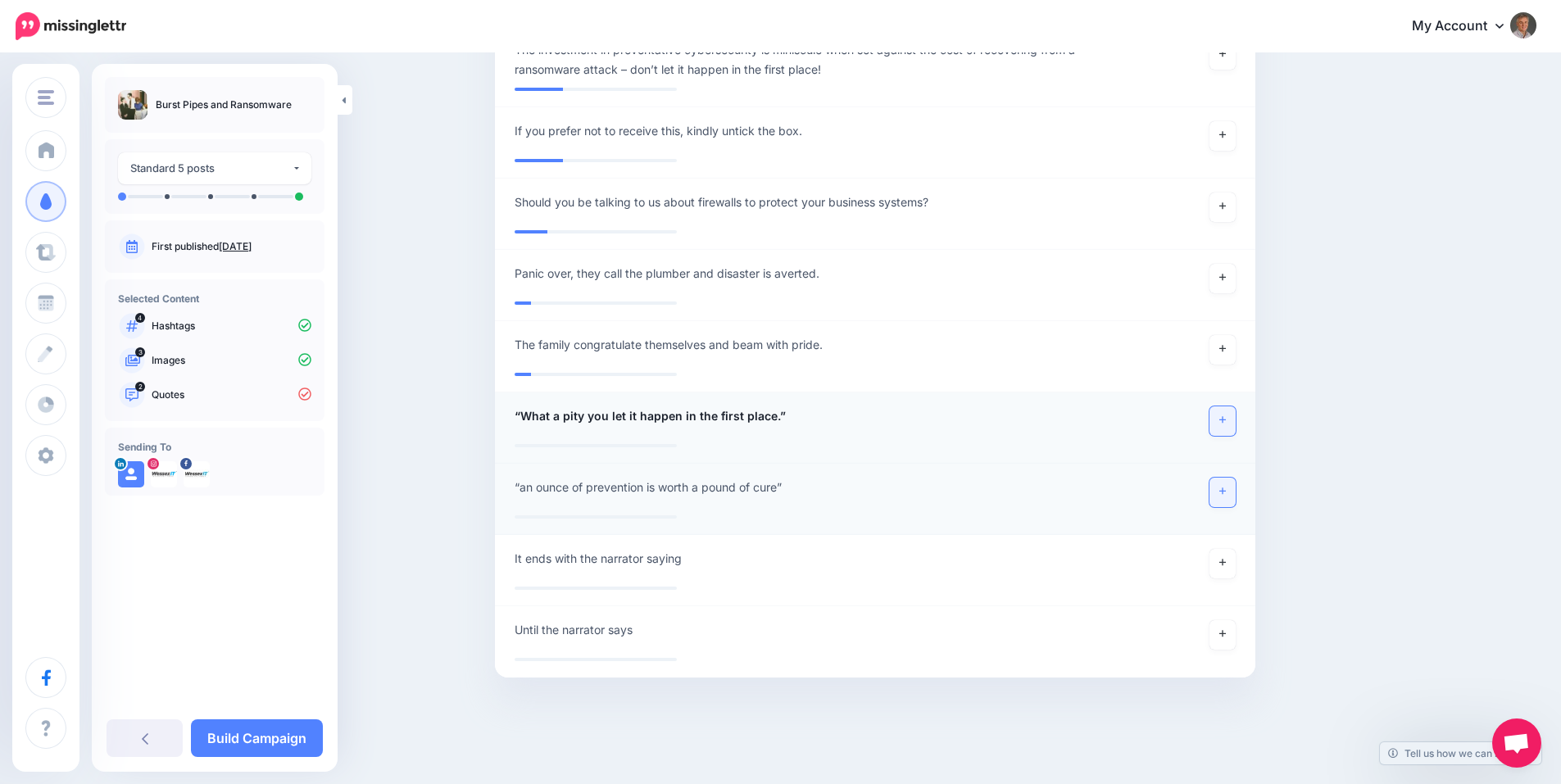
click at [1225, 492] on icon at bounding box center [1222, 491] width 7 height 9
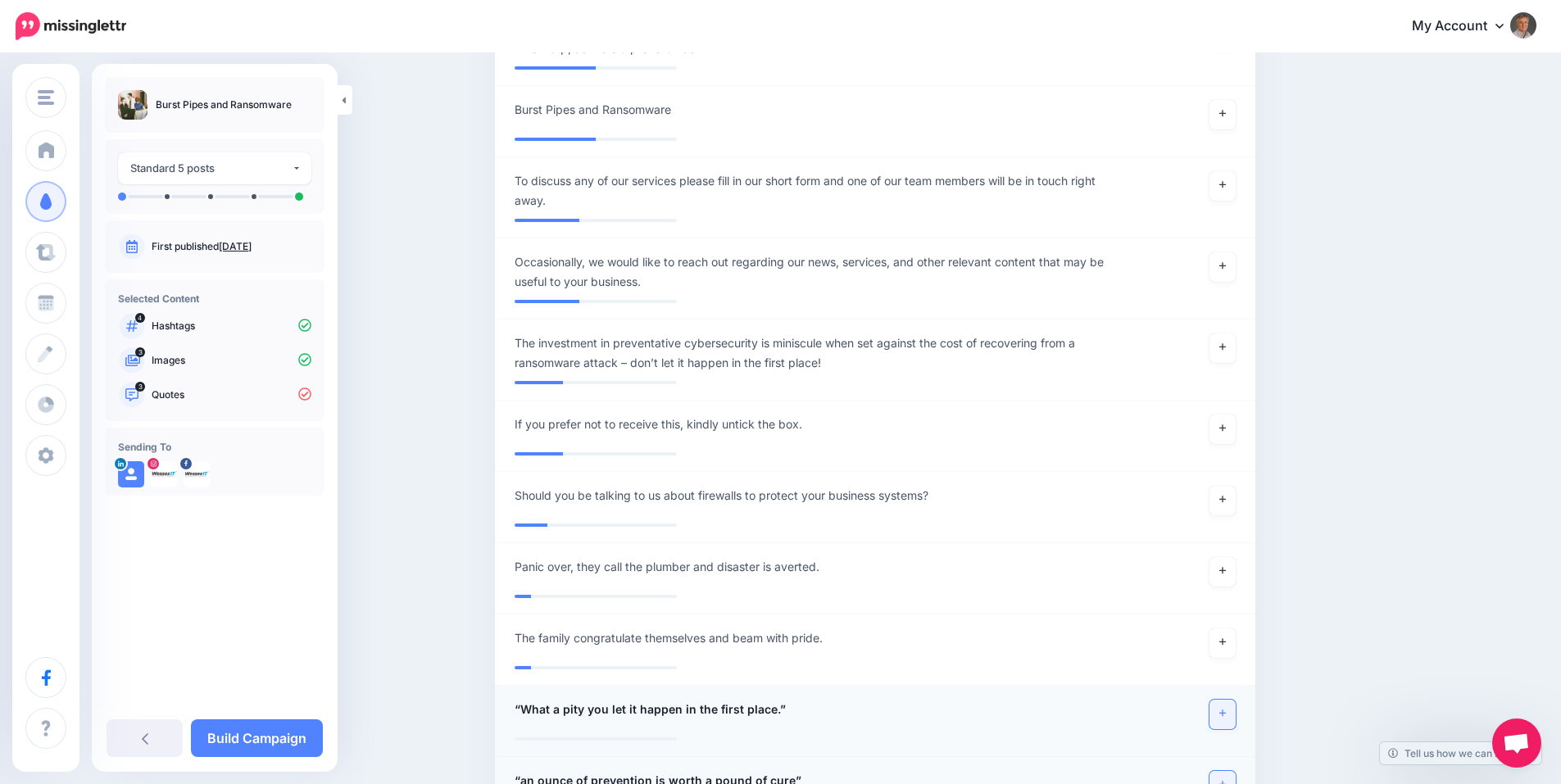
scroll to position [1037, 0]
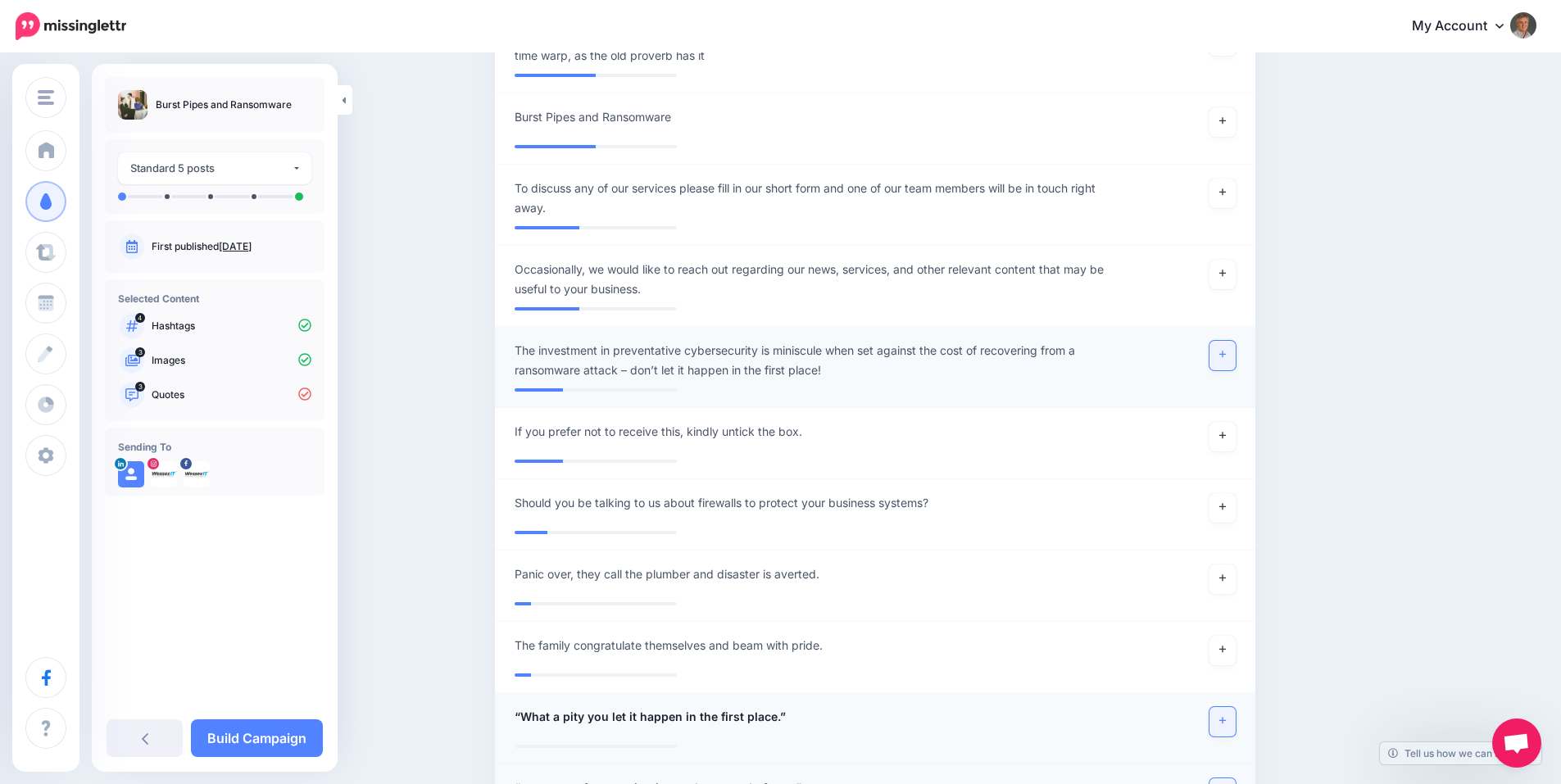
click at [1225, 355] on icon at bounding box center [1222, 355] width 7 height 7
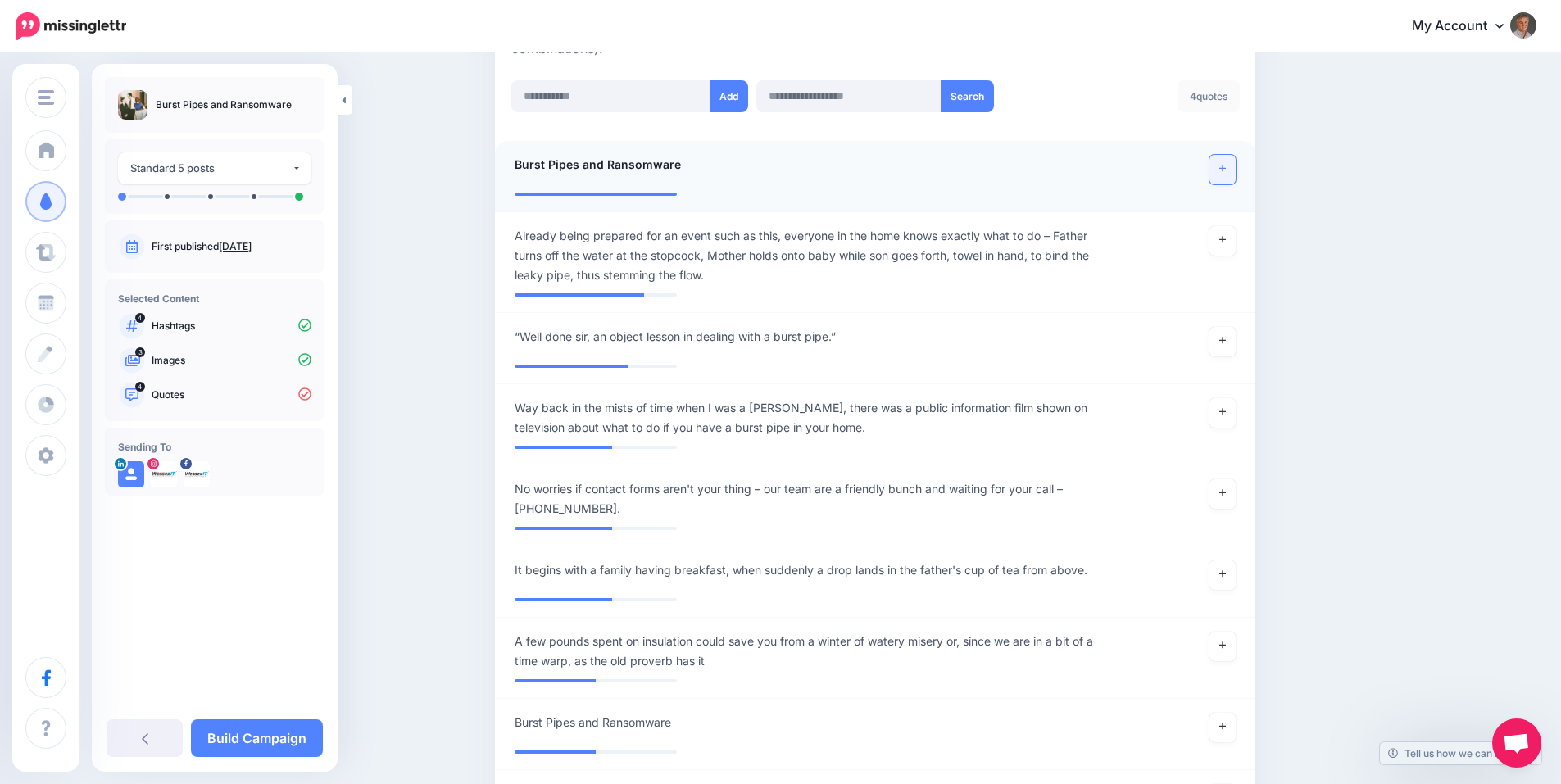
scroll to position [436, 0]
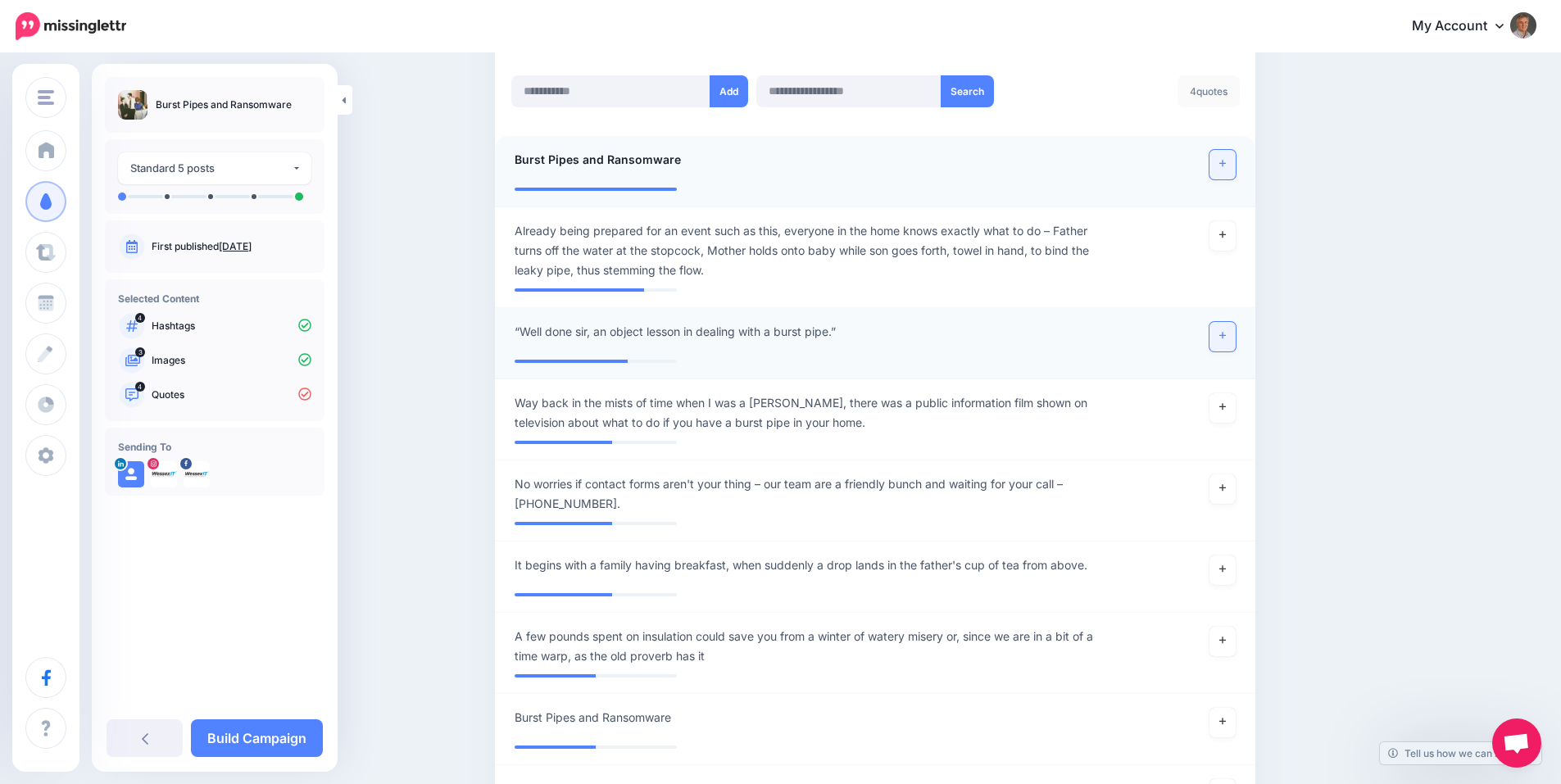
click at [1233, 332] on link at bounding box center [1221, 336] width 26 height 29
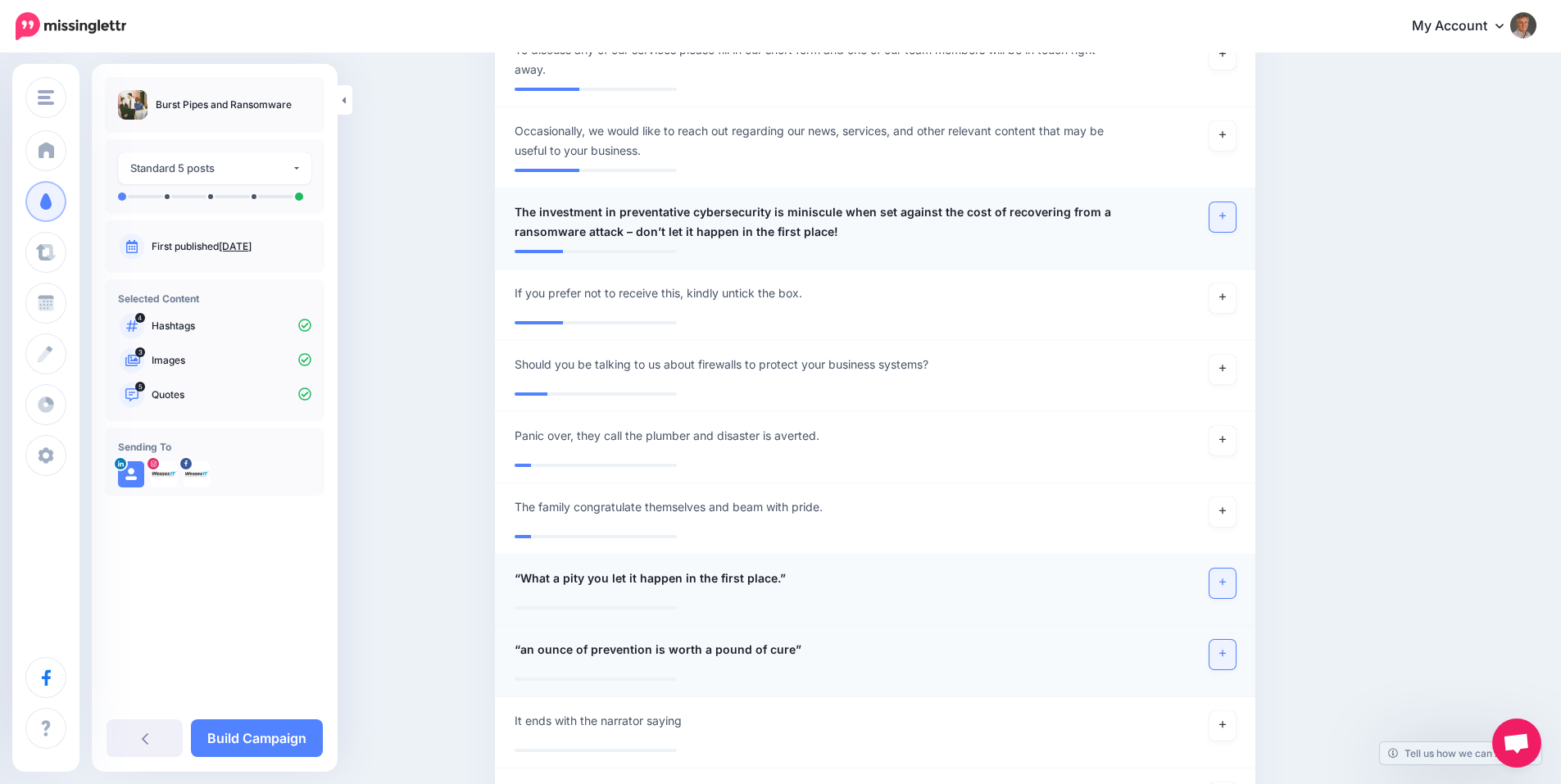
scroll to position [1337, 0]
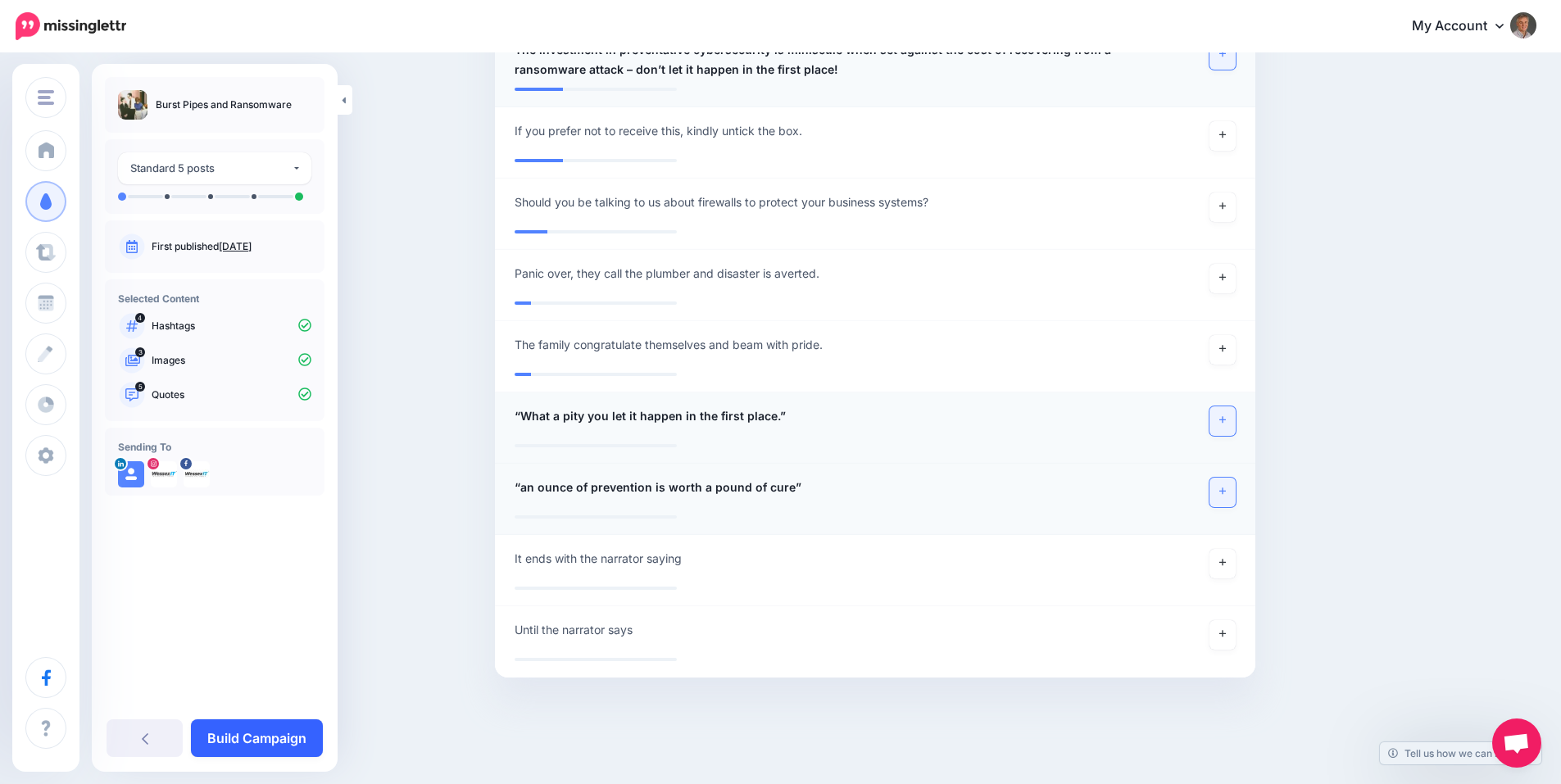
click at [283, 729] on link "Build Campaign" at bounding box center [256, 737] width 132 height 37
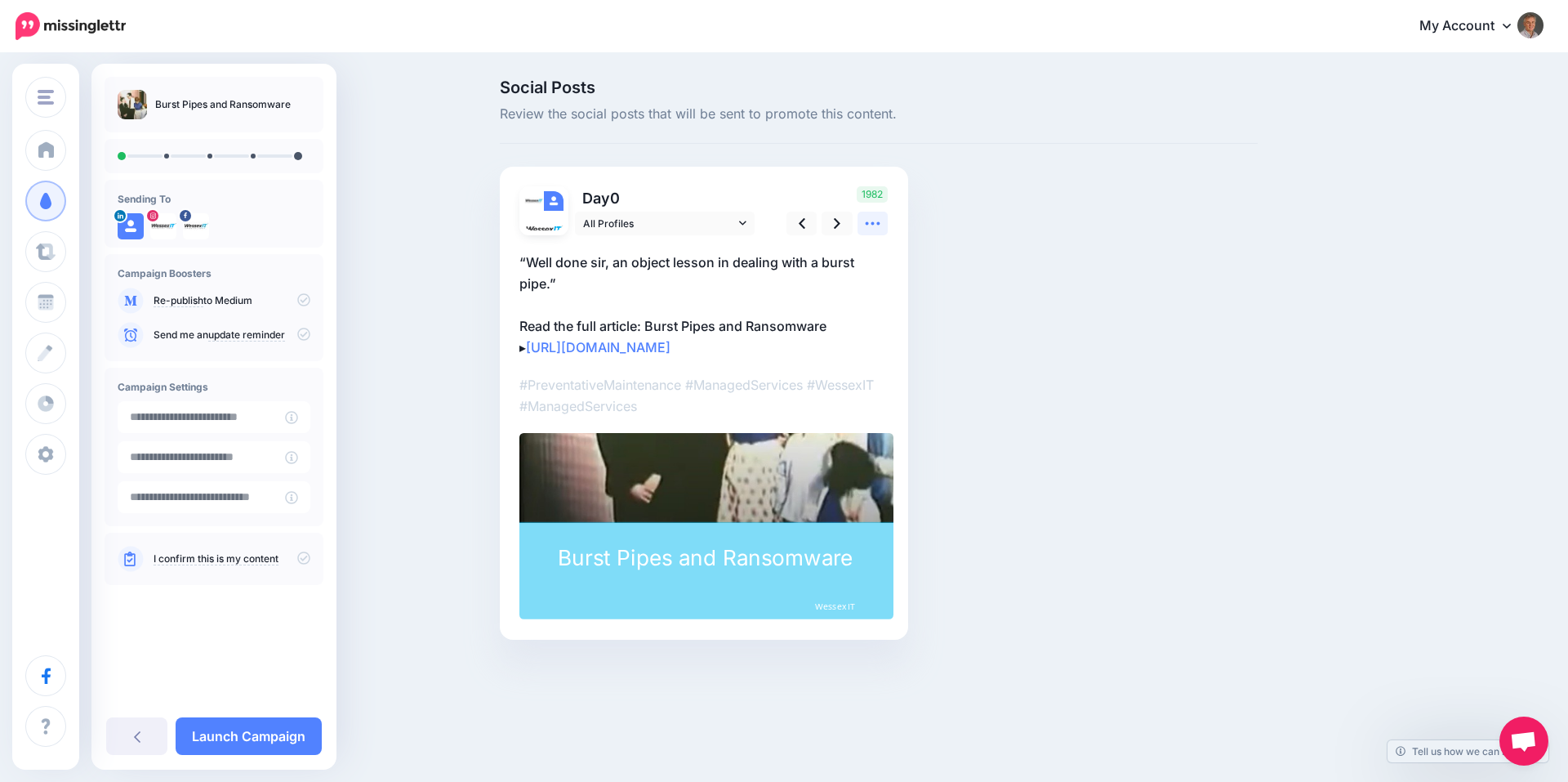
click at [873, 222] on icon at bounding box center [872, 223] width 17 height 17
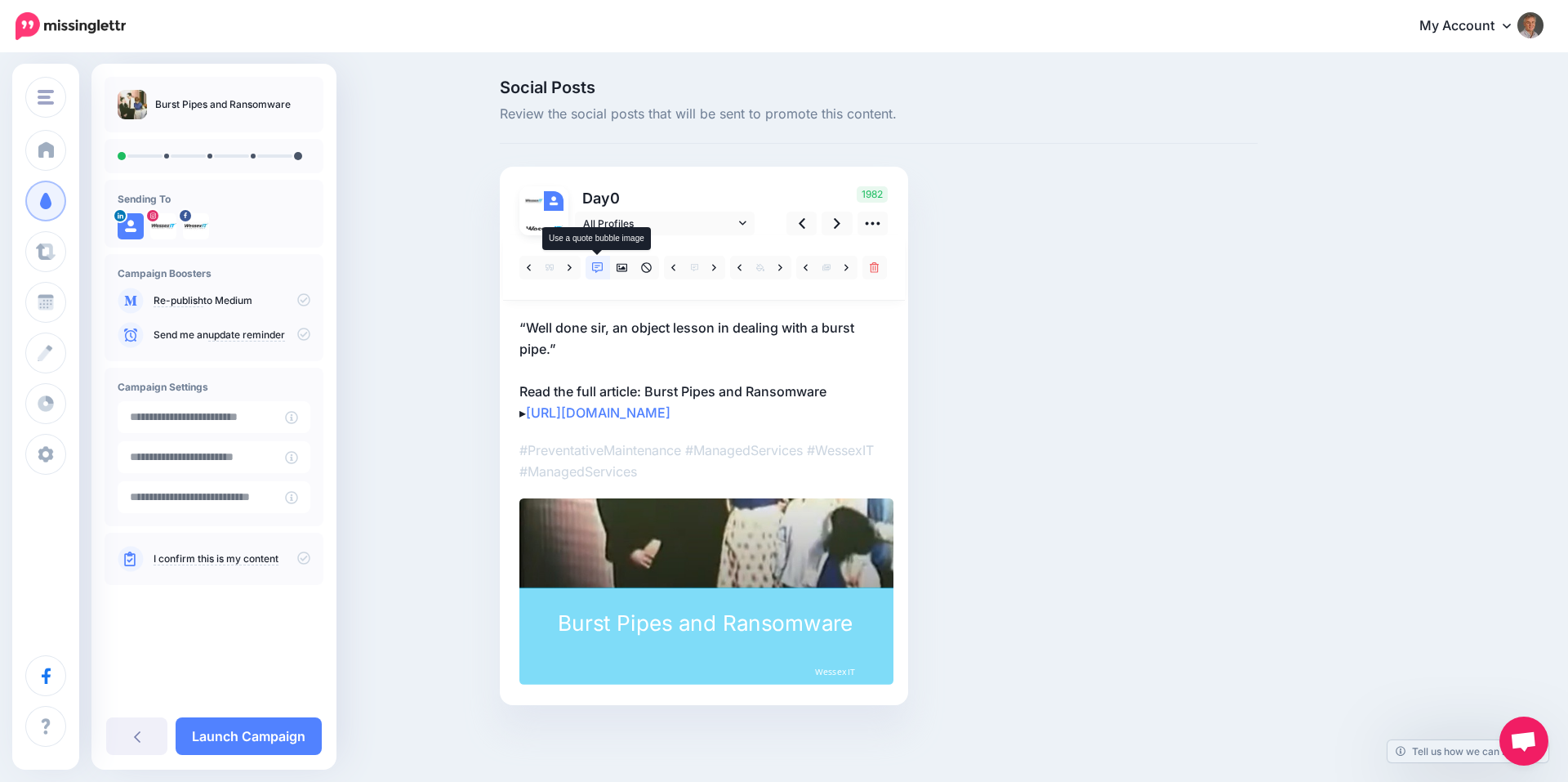
click at [596, 269] on icon at bounding box center [598, 268] width 12 height 12
click at [847, 269] on icon at bounding box center [846, 267] width 4 height 7
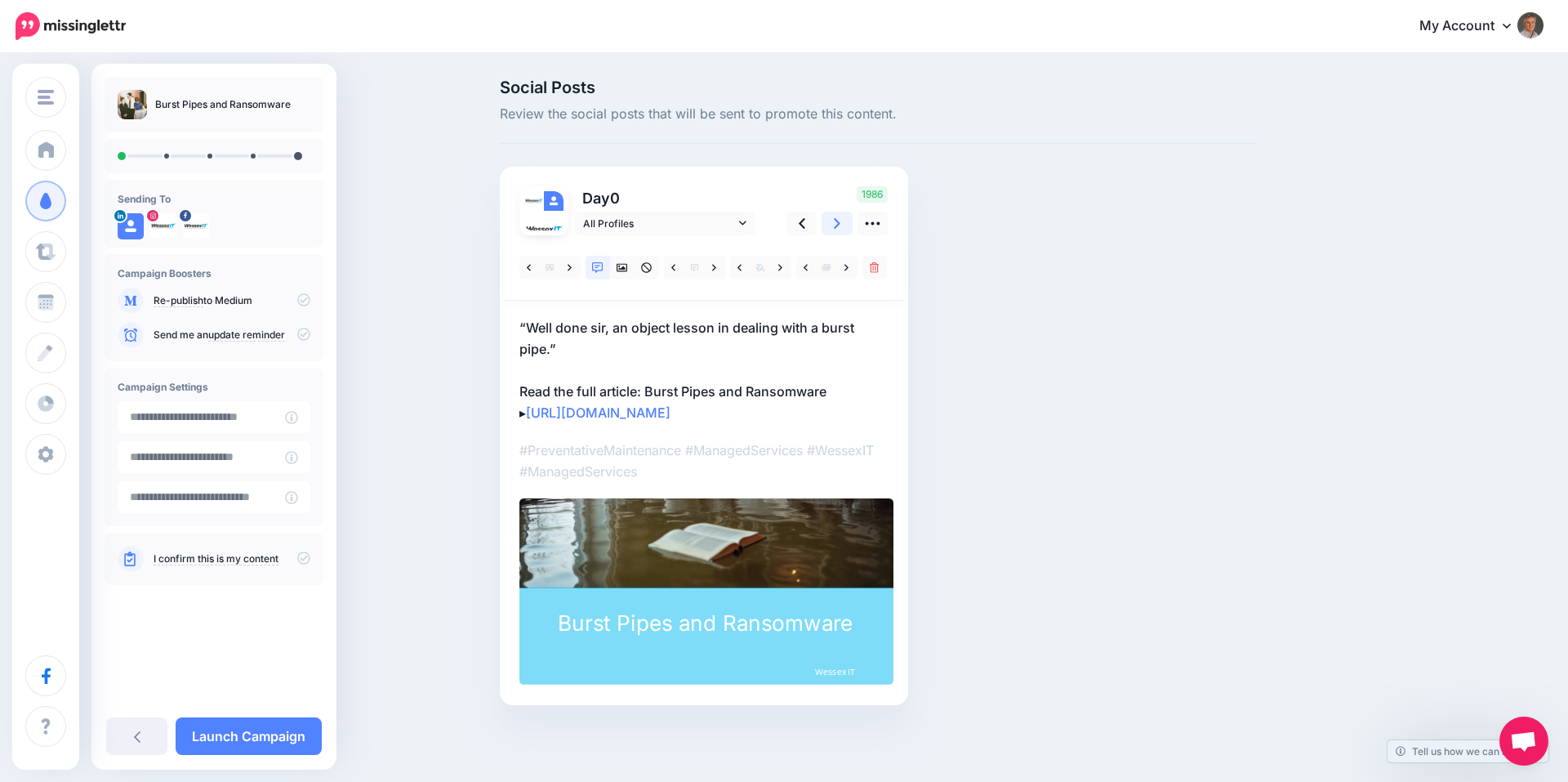
click at [839, 222] on icon at bounding box center [838, 223] width 7 height 17
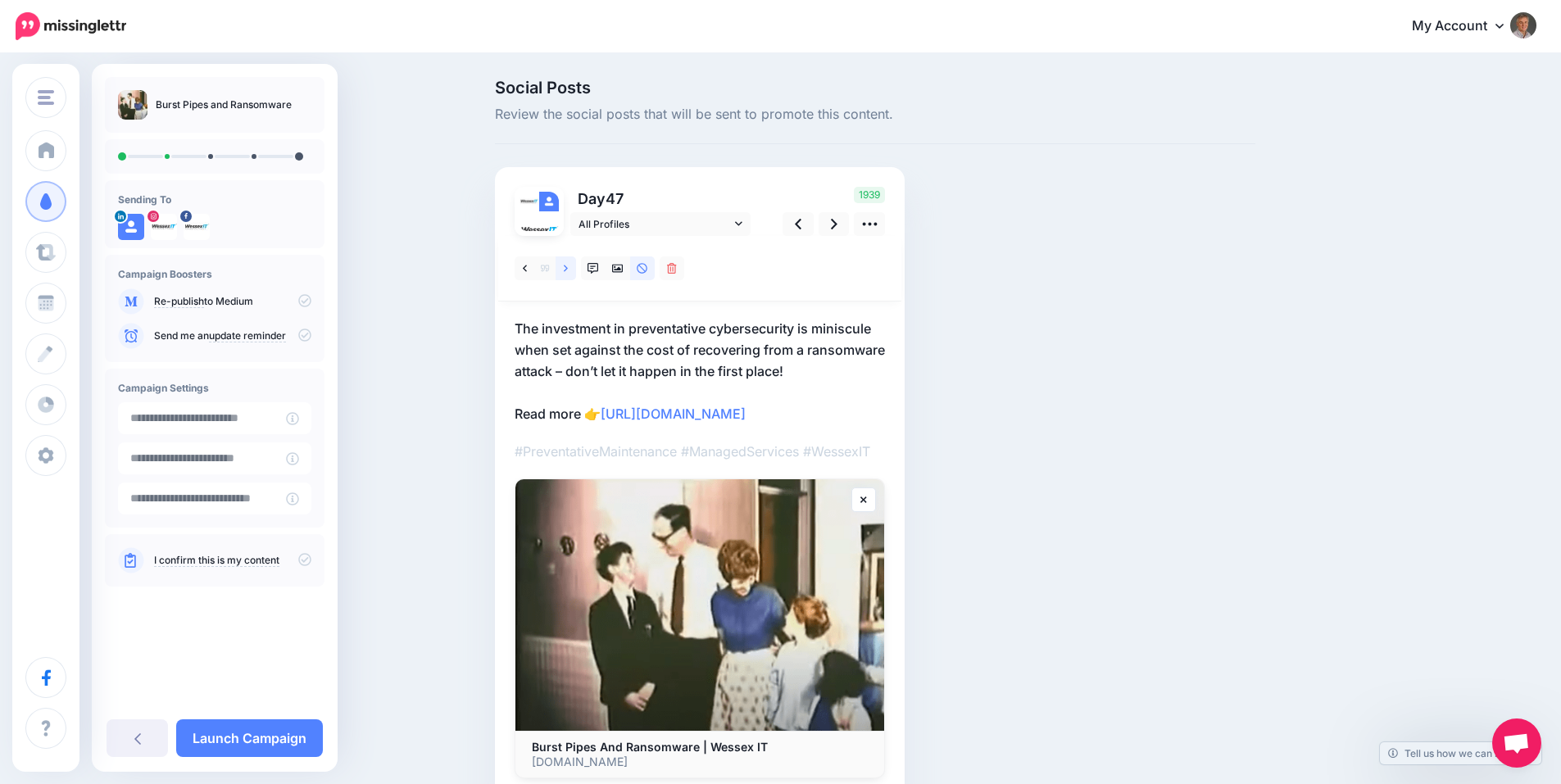
click at [568, 269] on icon at bounding box center [565, 269] width 4 height 12
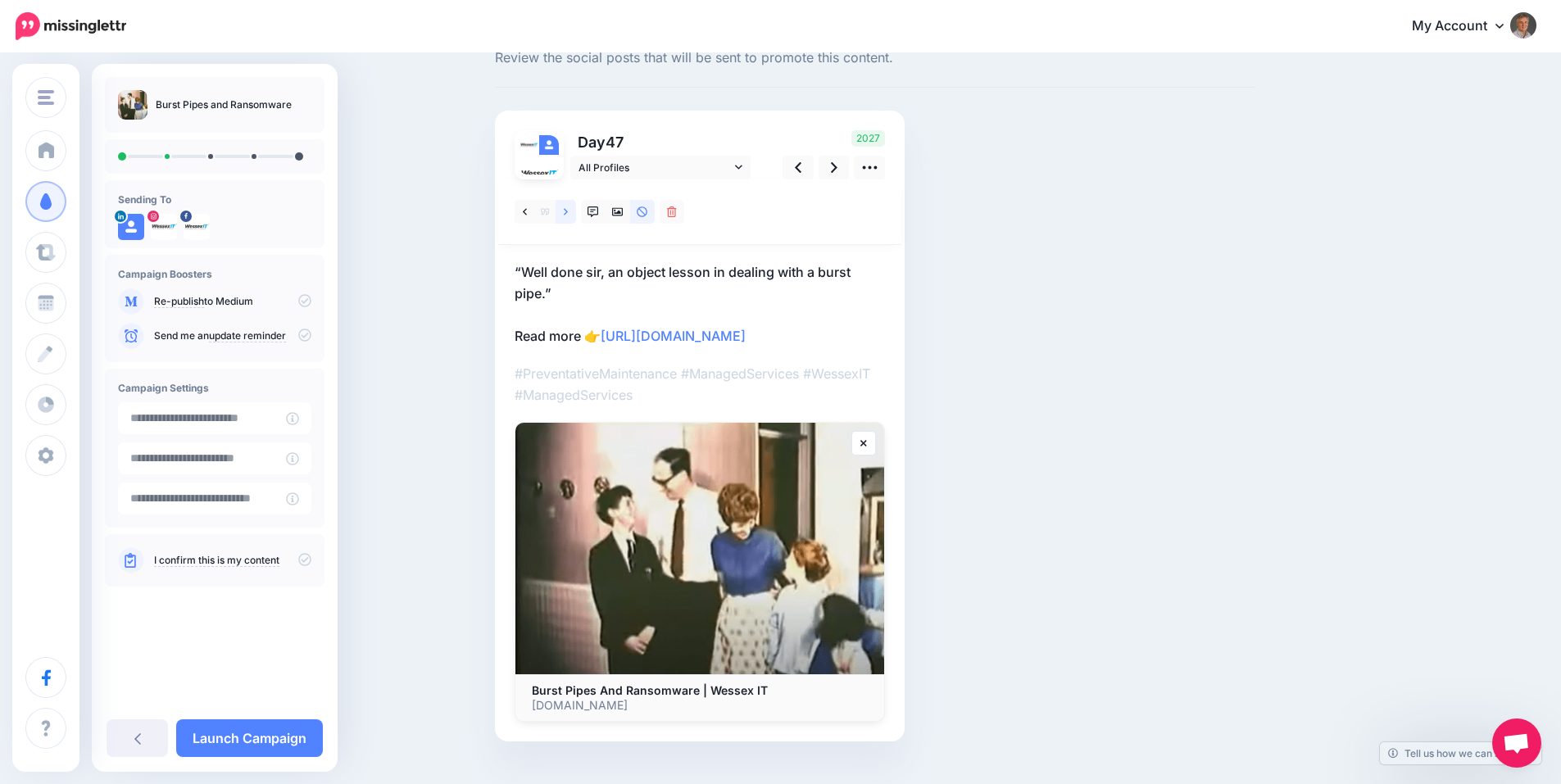
scroll to position [87, 0]
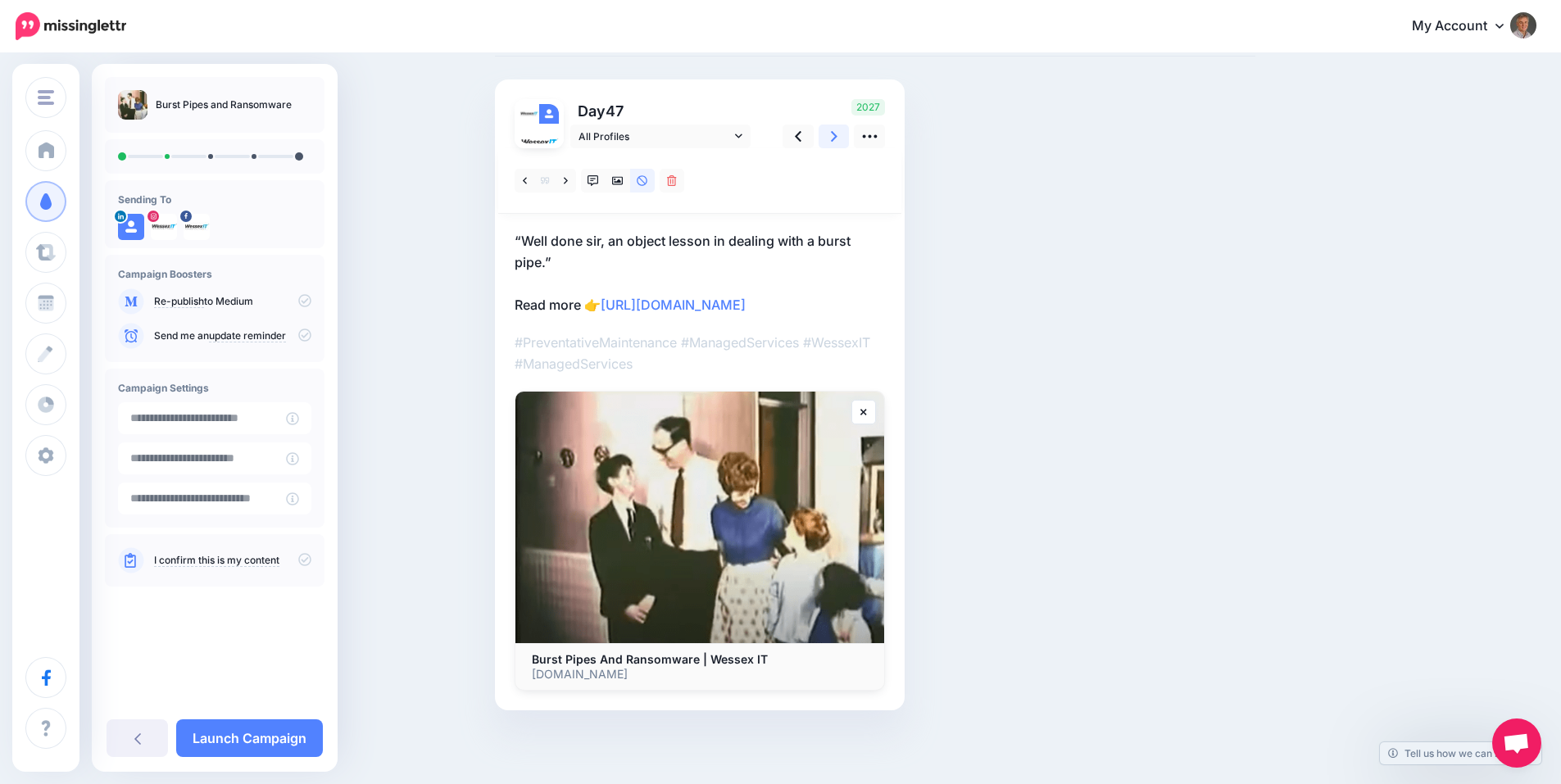
click at [844, 133] on link at bounding box center [833, 136] width 31 height 24
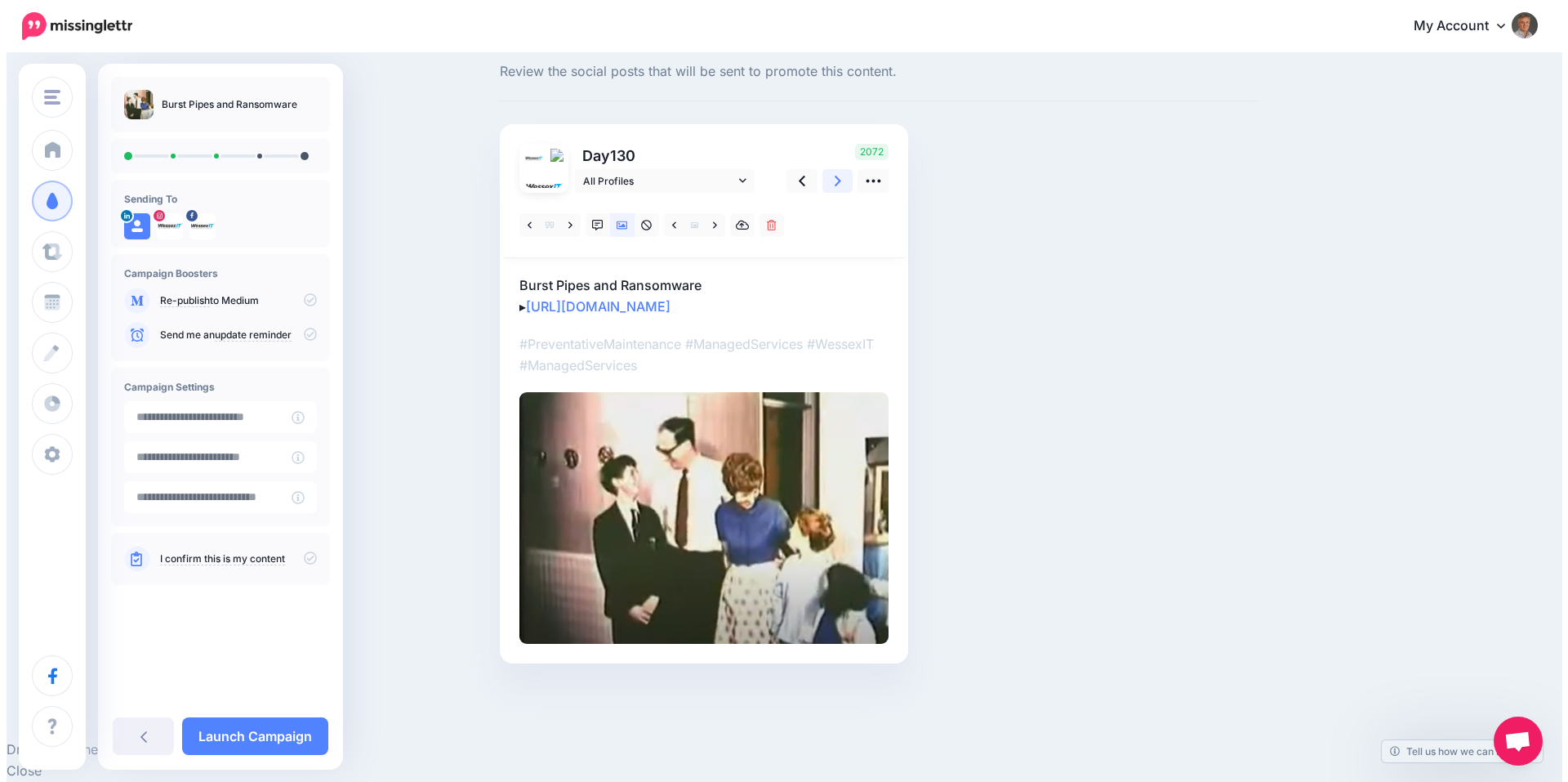
scroll to position [0, 0]
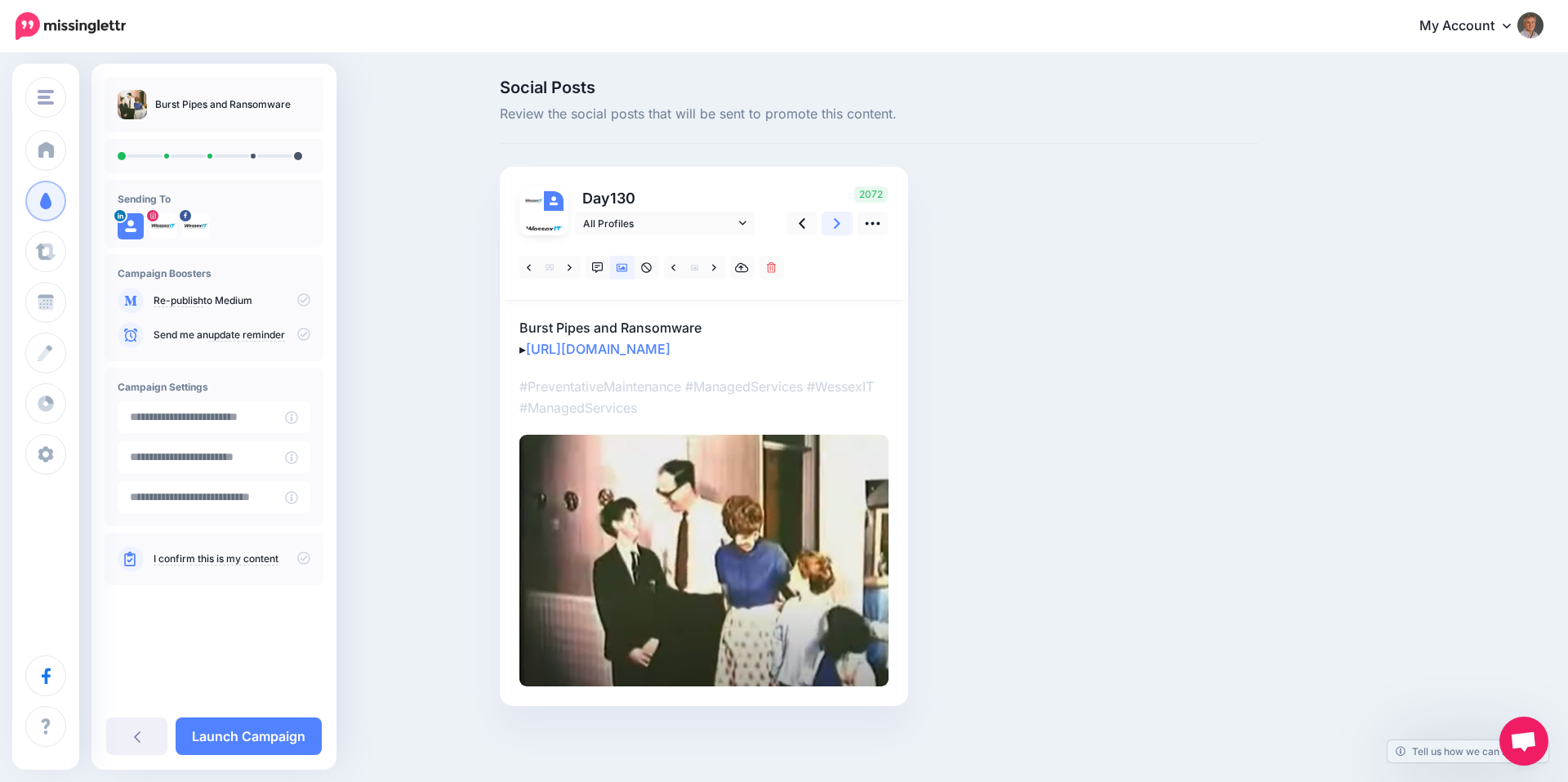
click at [839, 224] on icon at bounding box center [838, 223] width 7 height 11
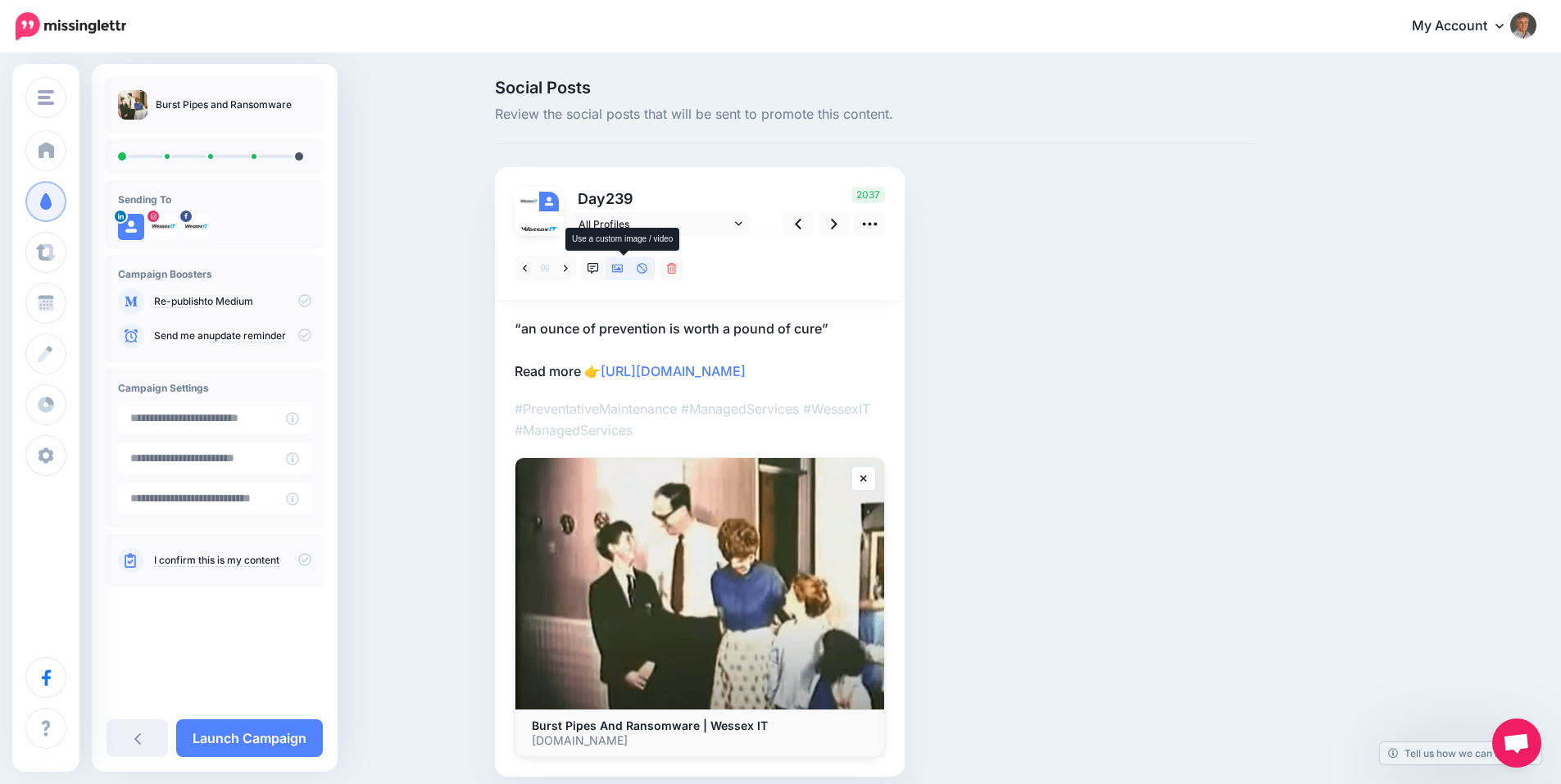
click at [624, 267] on icon at bounding box center [618, 269] width 12 height 12
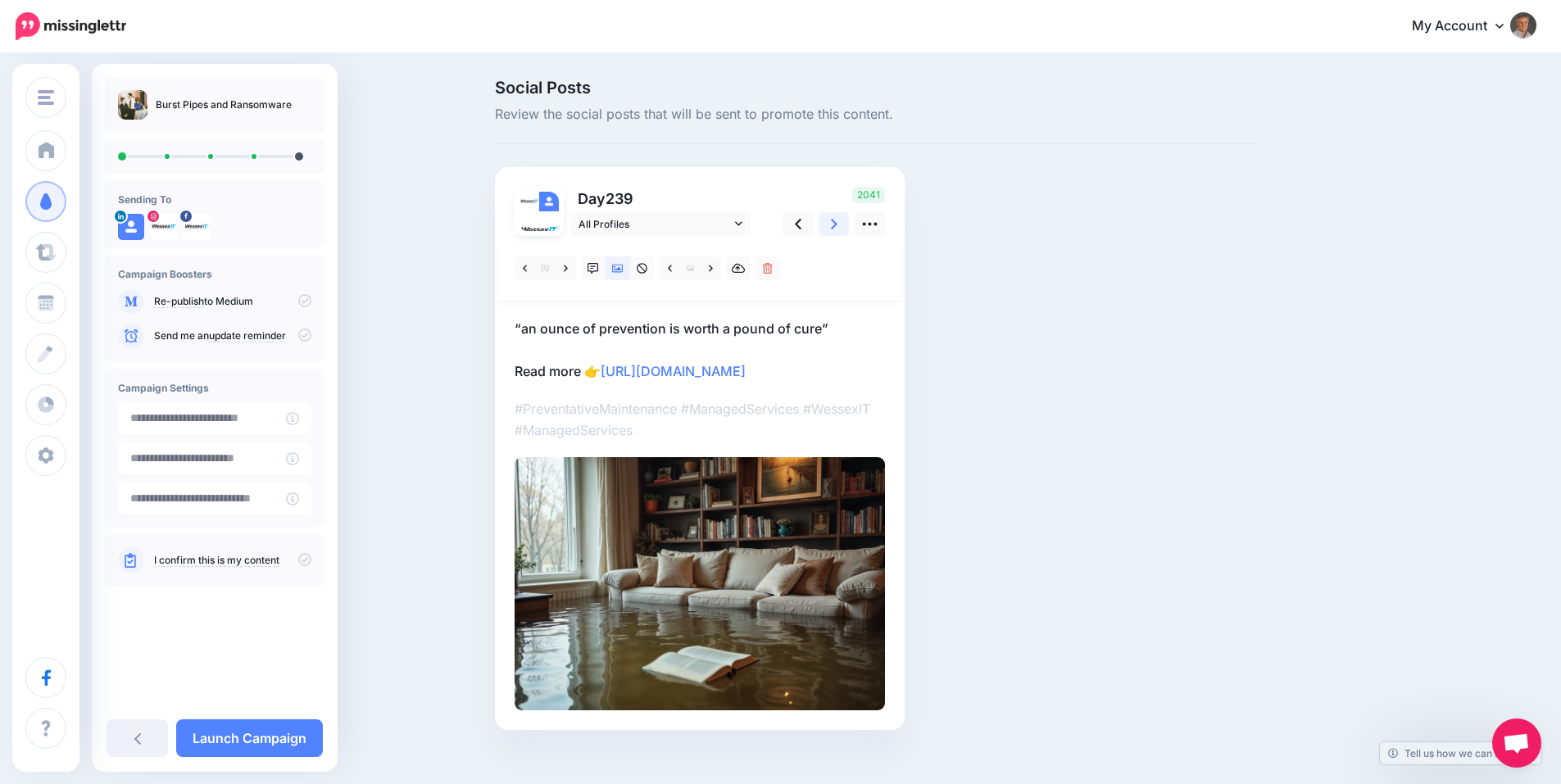
click at [838, 229] on icon at bounding box center [834, 224] width 7 height 17
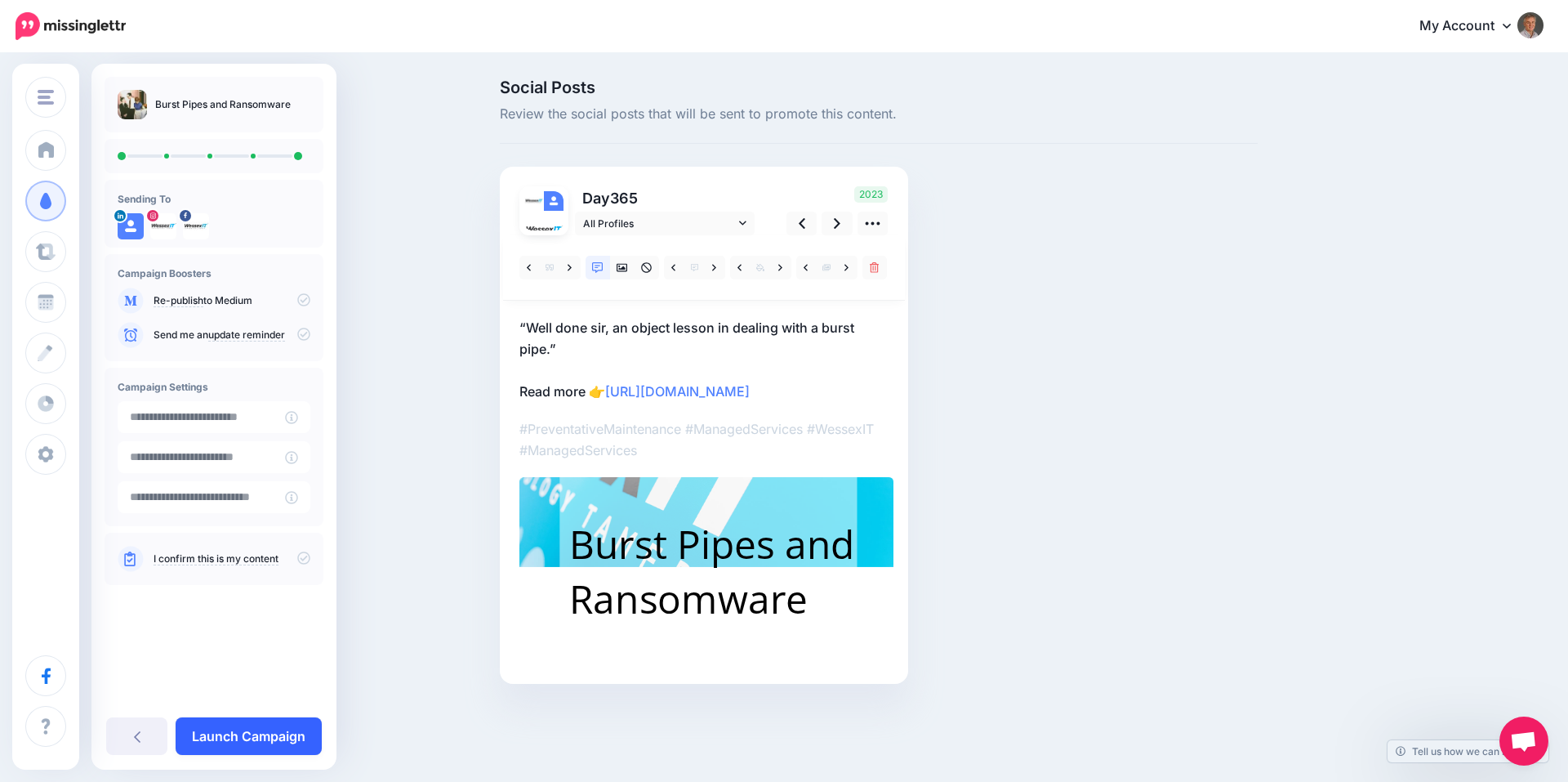
click at [248, 727] on link "Launch Campaign" at bounding box center [249, 736] width 146 height 37
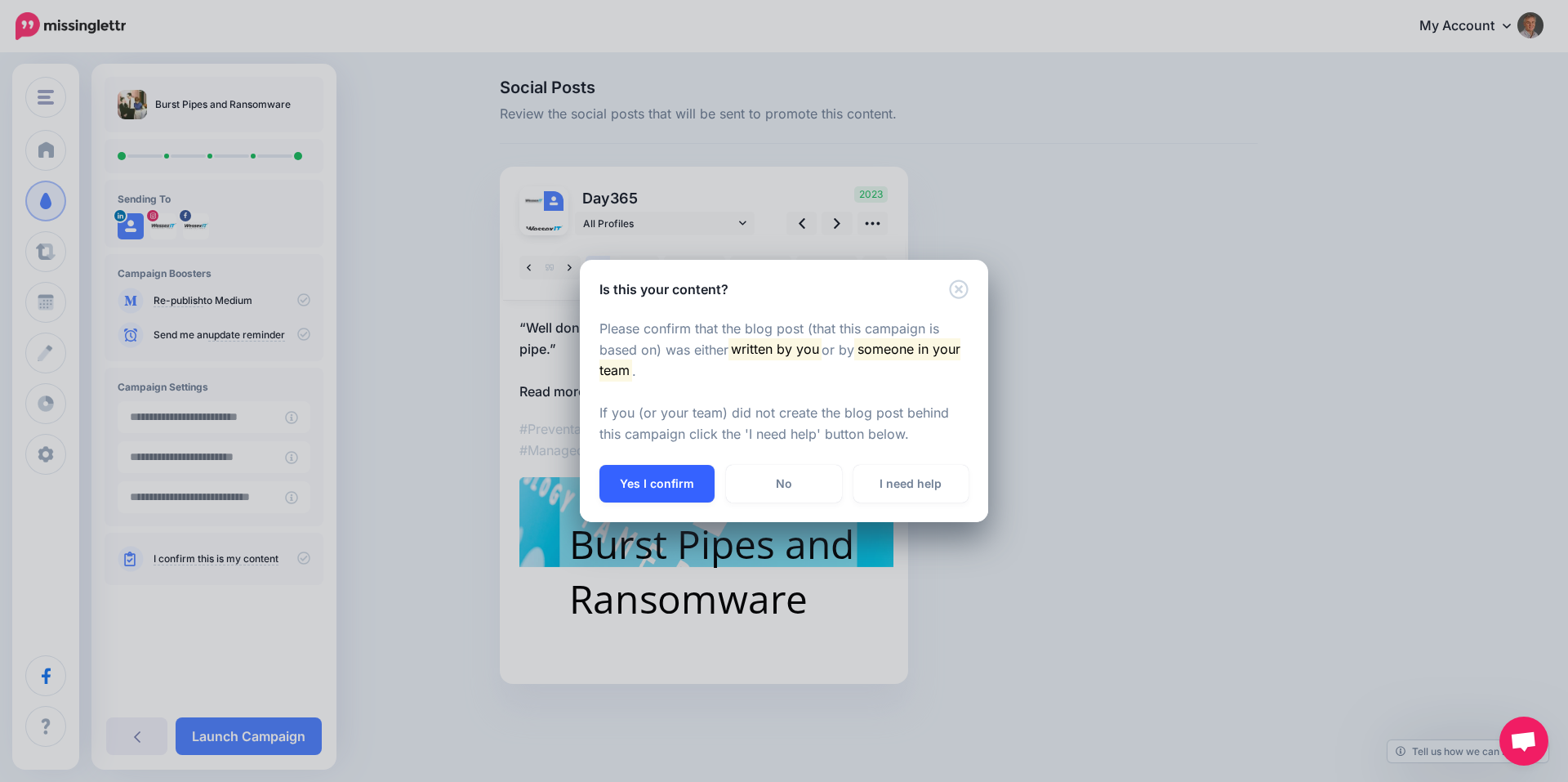
click at [647, 493] on button "Yes I confirm" at bounding box center [657, 483] width 115 height 37
